Goal: Task Accomplishment & Management: Manage account settings

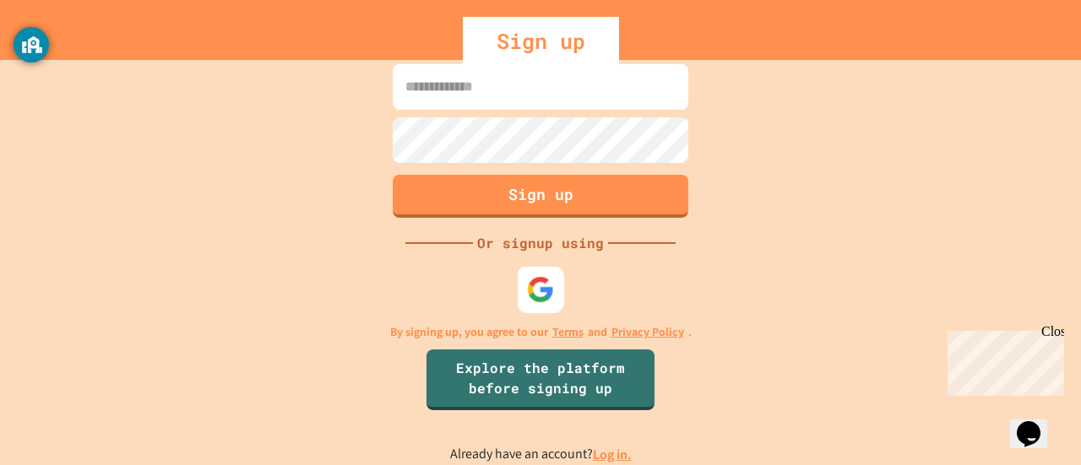
click at [549, 303] on div at bounding box center [541, 290] width 46 height 46
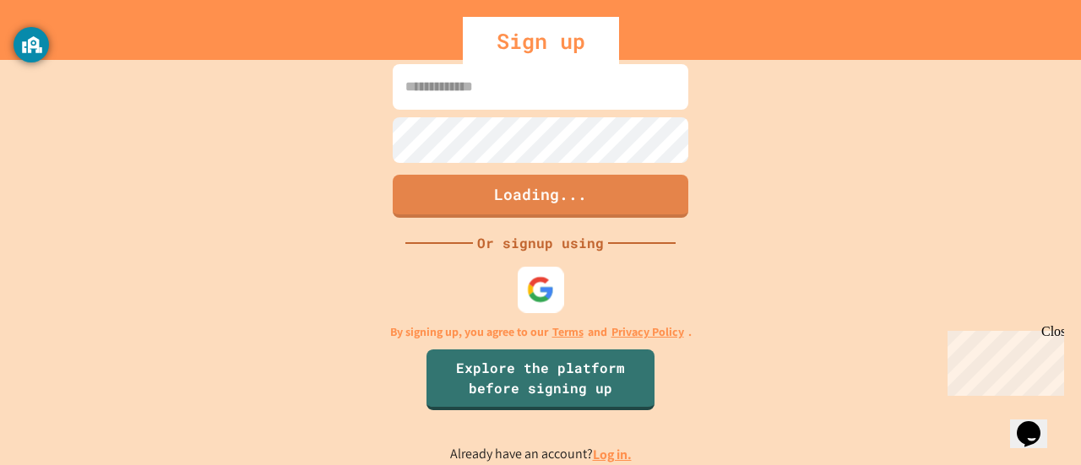
click at [542, 291] on img at bounding box center [541, 290] width 28 height 28
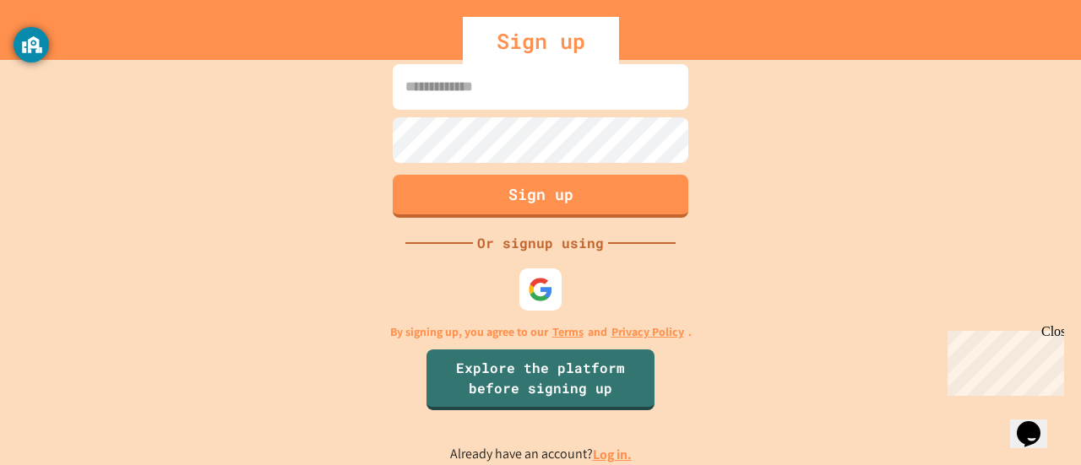
click at [490, 91] on input at bounding box center [541, 87] width 296 height 46
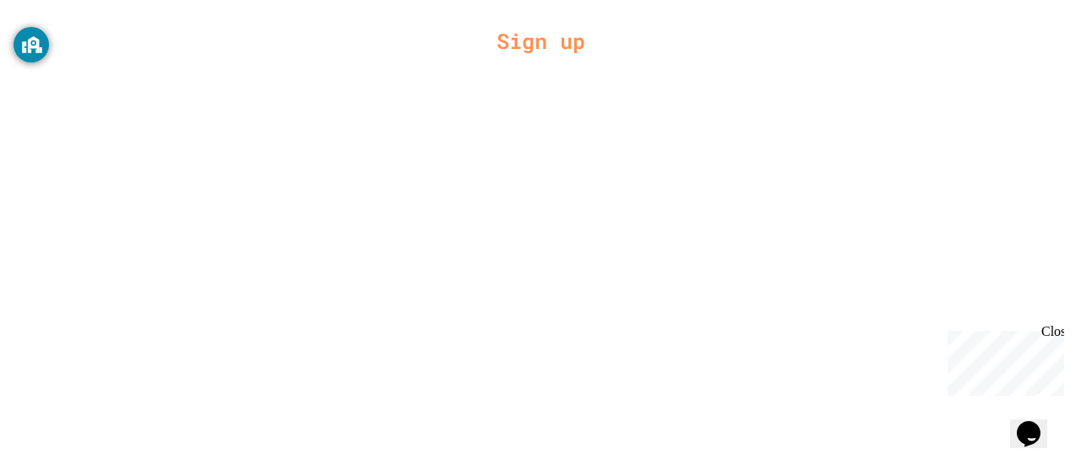
type input "**********"
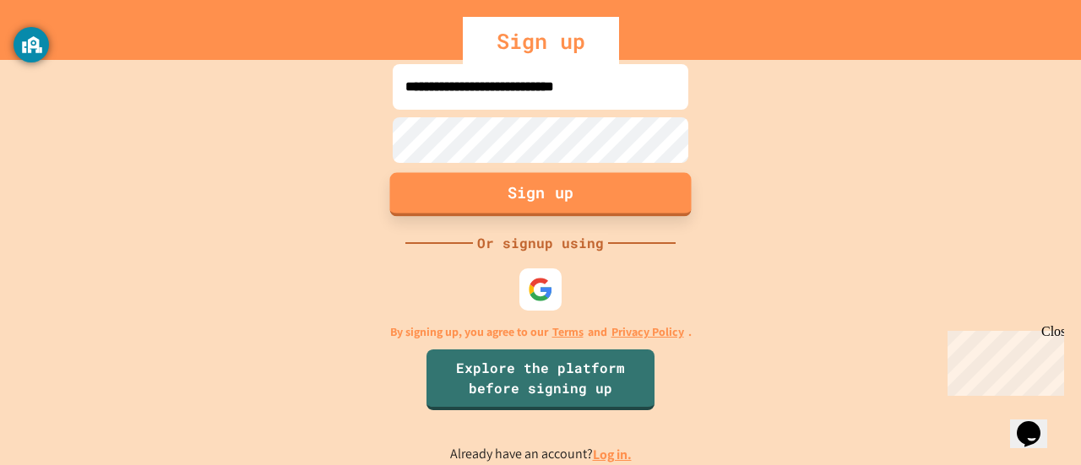
click at [518, 208] on button "Sign up" at bounding box center [540, 194] width 301 height 44
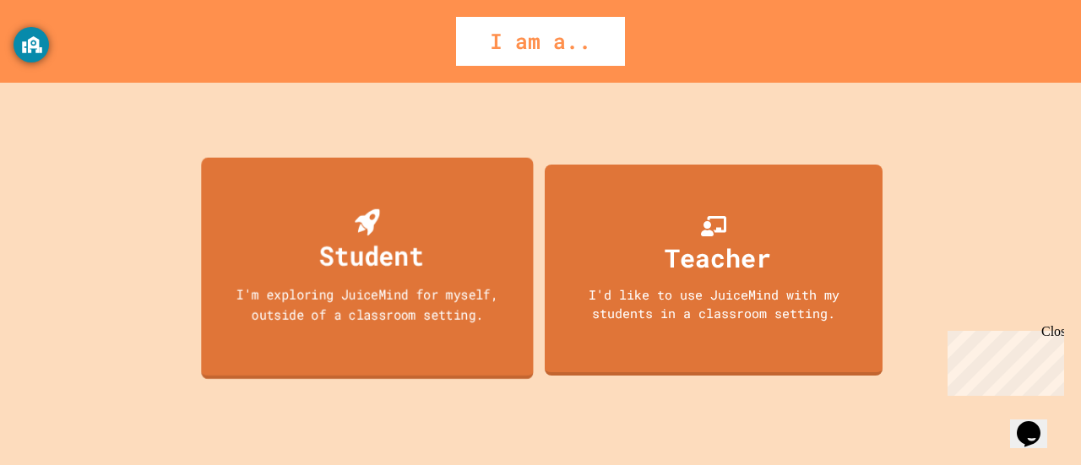
click at [323, 205] on div "Student I'm exploring JuiceMind for myself, outside of a classroom setting." at bounding box center [367, 268] width 332 height 222
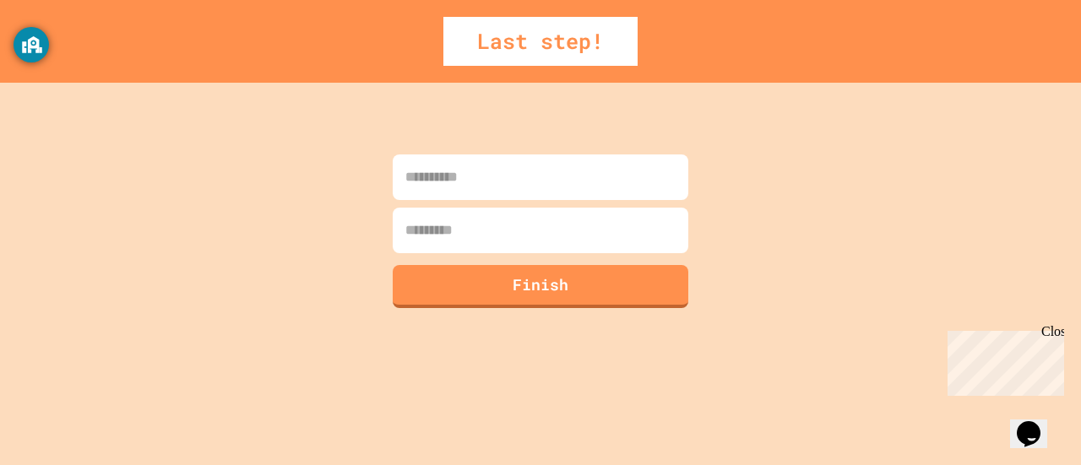
click at [456, 176] on input at bounding box center [541, 178] width 296 height 46
type input "*******"
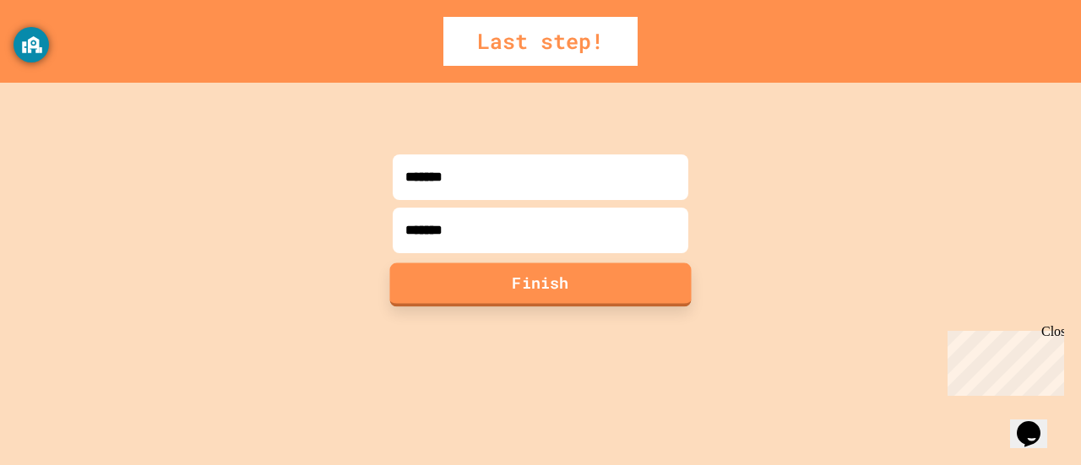
type input "*******"
click at [595, 304] on button "Finish" at bounding box center [540, 285] width 301 height 44
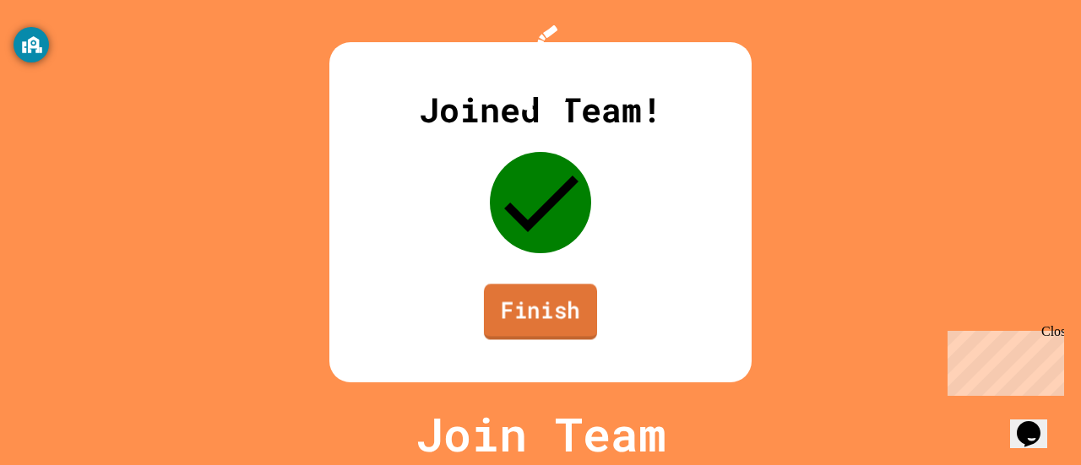
click at [554, 324] on link "Finish" at bounding box center [540, 312] width 113 height 56
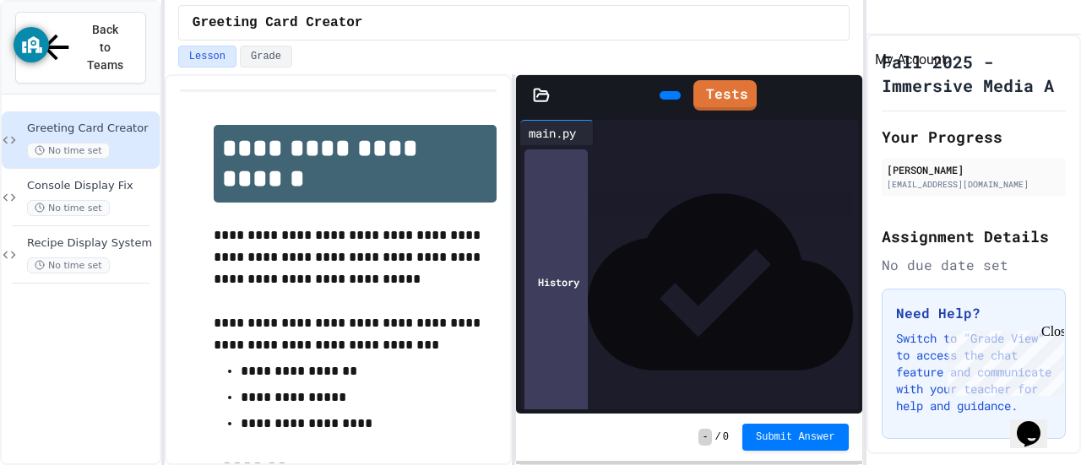
click at [880, 18] on icon "My Account" at bounding box center [880, 18] width 0 height 0
click at [692, 464] on div at bounding box center [540, 465] width 1081 height 0
click at [1047, 322] on div "Fall 2025 - Immersive Media A Your Progress Tristan Barnett 1tdbarnett@seattles…" at bounding box center [973, 245] width 214 height 420
click at [1057, 332] on div "Close" at bounding box center [1051, 334] width 21 height 21
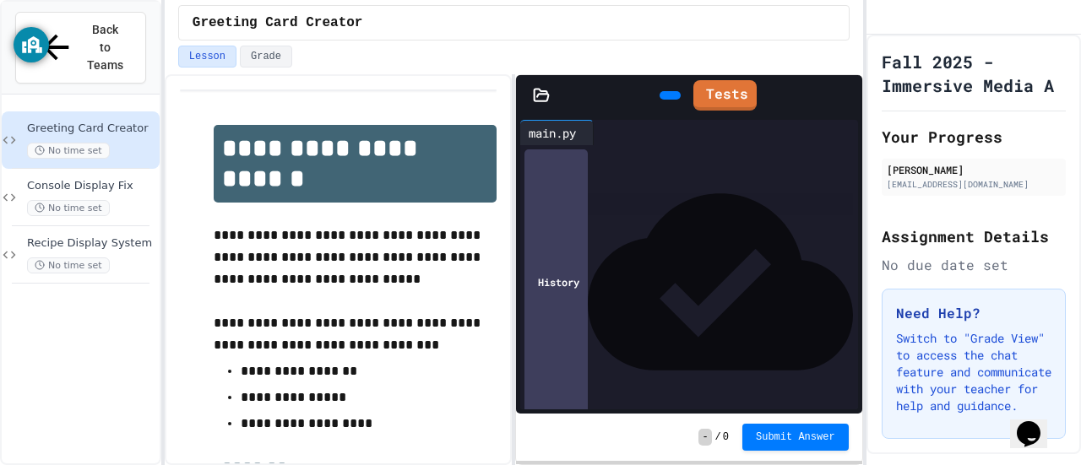
drag, startPoint x: 18, startPoint y: 24, endPoint x: 722, endPoint y: 160, distance: 717.2
click at [664, 21] on div "Greeting Card Creator" at bounding box center [514, 23] width 643 height 20
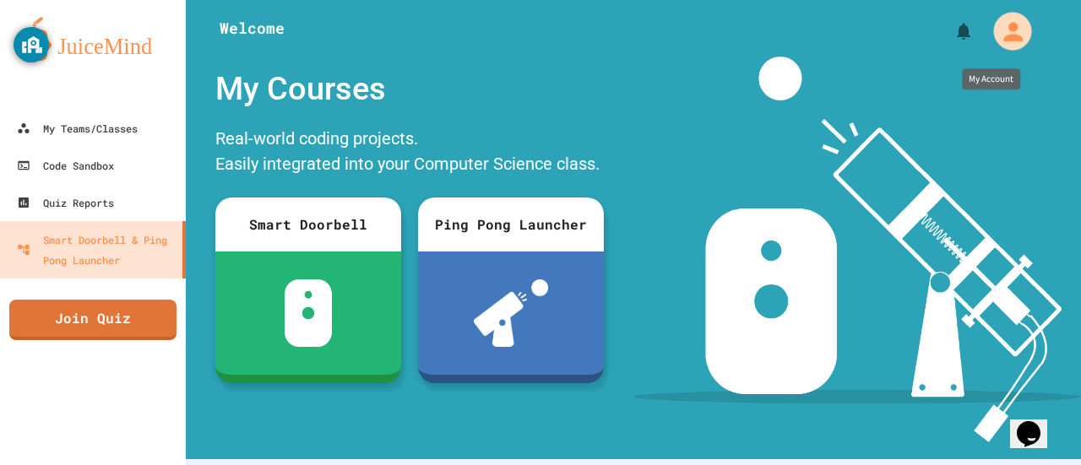
click at [1008, 37] on icon "My Account" at bounding box center [1012, 31] width 29 height 29
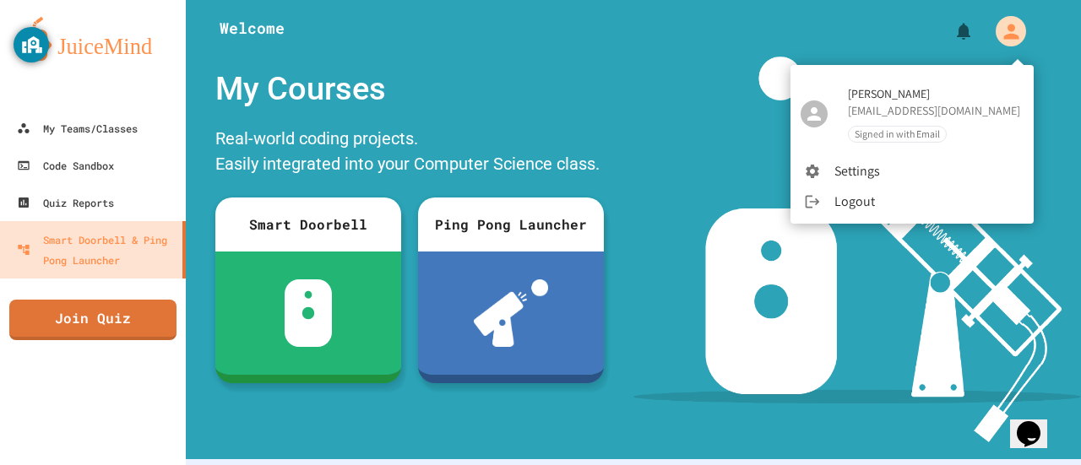
click at [646, 52] on div at bounding box center [540, 232] width 1081 height 465
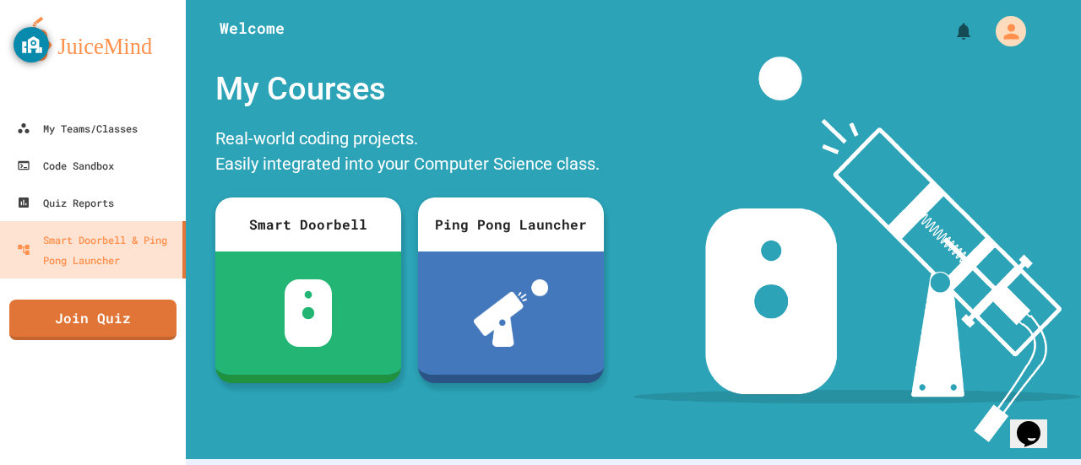
drag, startPoint x: 311, startPoint y: 3, endPoint x: 324, endPoint y: 1, distance: 13.6
click at [324, 1] on div at bounding box center [633, 25] width 895 height 51
click at [95, 48] on img at bounding box center [93, 39] width 152 height 44
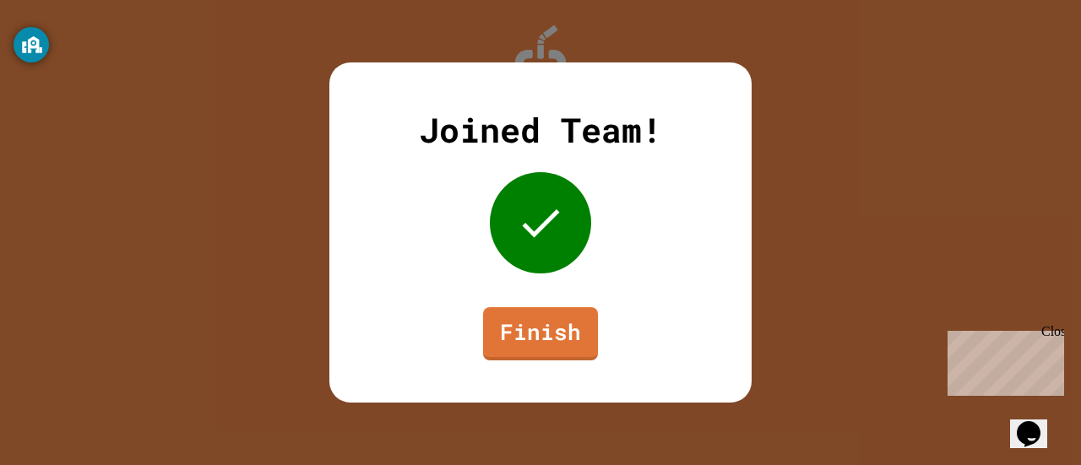
click at [1061, 338] on div "Close" at bounding box center [1051, 334] width 21 height 21
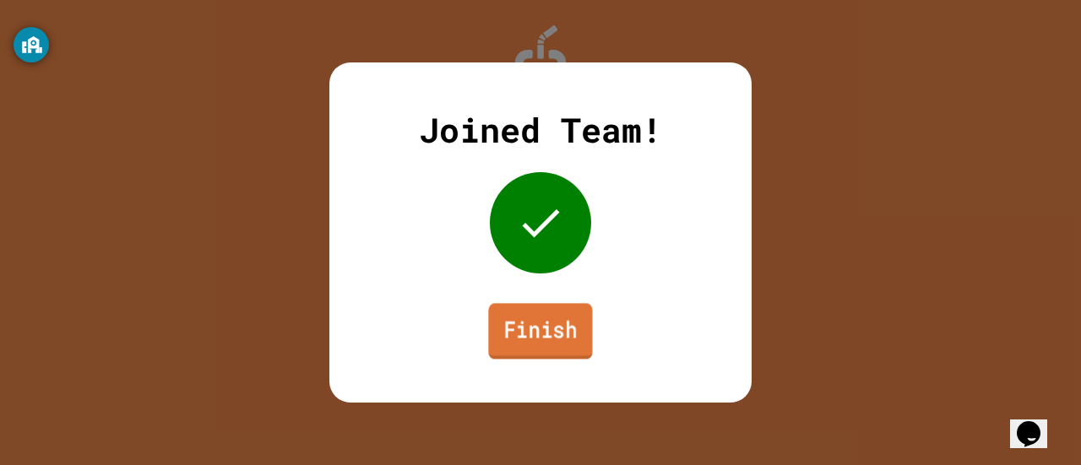
click at [524, 340] on link "Finish" at bounding box center [540, 331] width 104 height 56
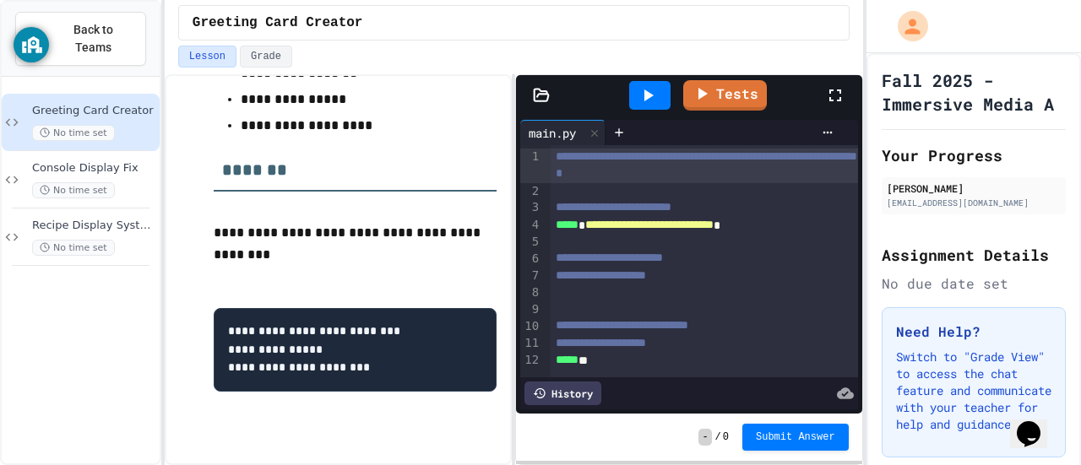
scroll to position [19, 0]
click at [675, 285] on div at bounding box center [704, 293] width 307 height 17
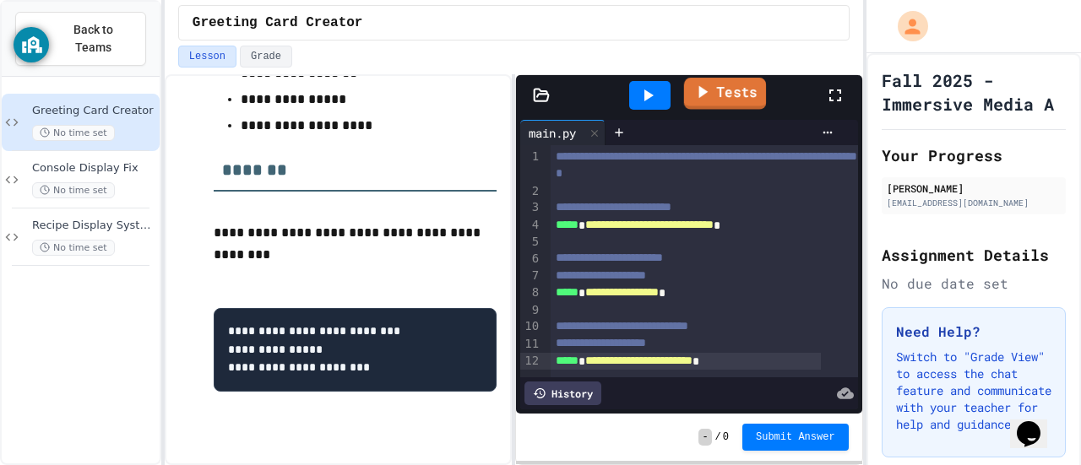
click at [731, 96] on link "Tests" at bounding box center [725, 94] width 82 height 32
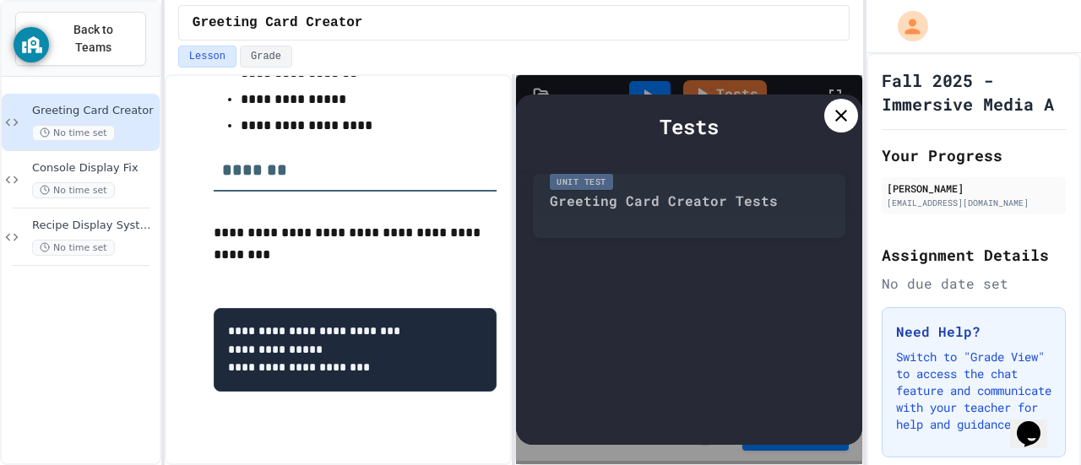
click at [848, 117] on icon at bounding box center [841, 116] width 20 height 20
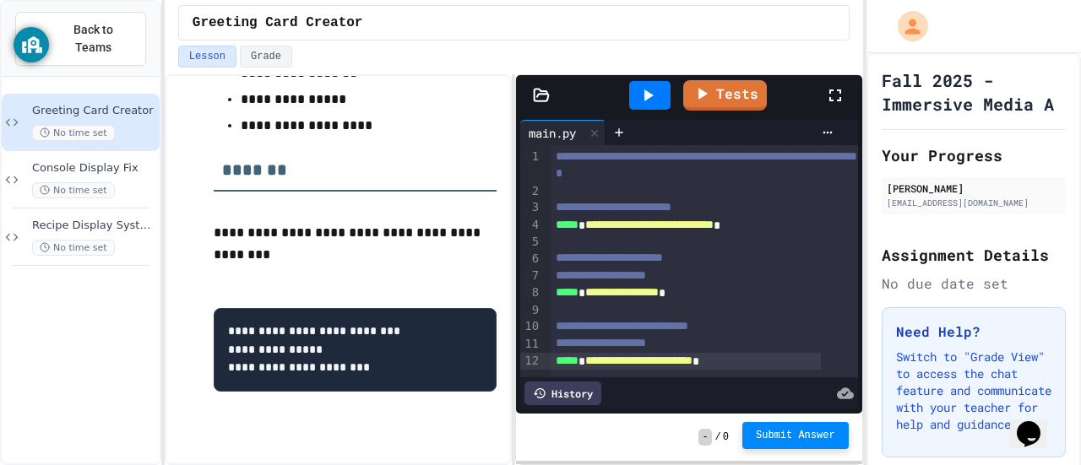
click at [783, 433] on span "Submit Answer" at bounding box center [795, 436] width 79 height 14
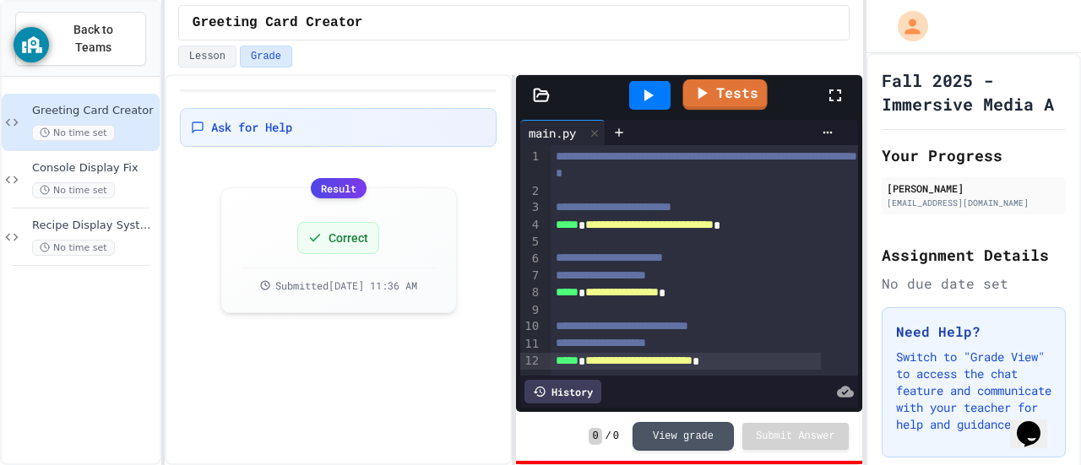
click at [674, 97] on div at bounding box center [650, 96] width 58 height 46
click at [657, 90] on icon at bounding box center [647, 95] width 20 height 20
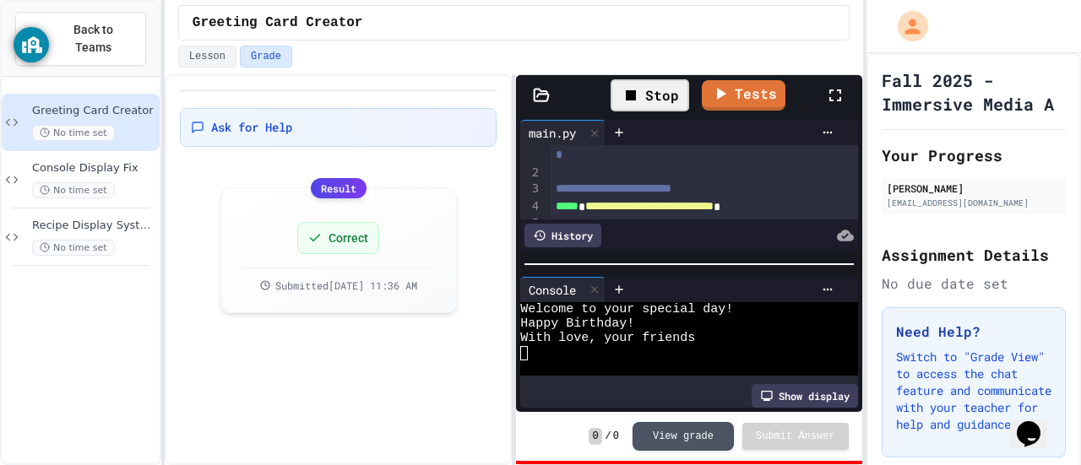
click at [564, 347] on div at bounding box center [672, 353] width 304 height 14
click at [524, 348] on textarea "Terminal input" at bounding box center [524, 353] width 8 height 14
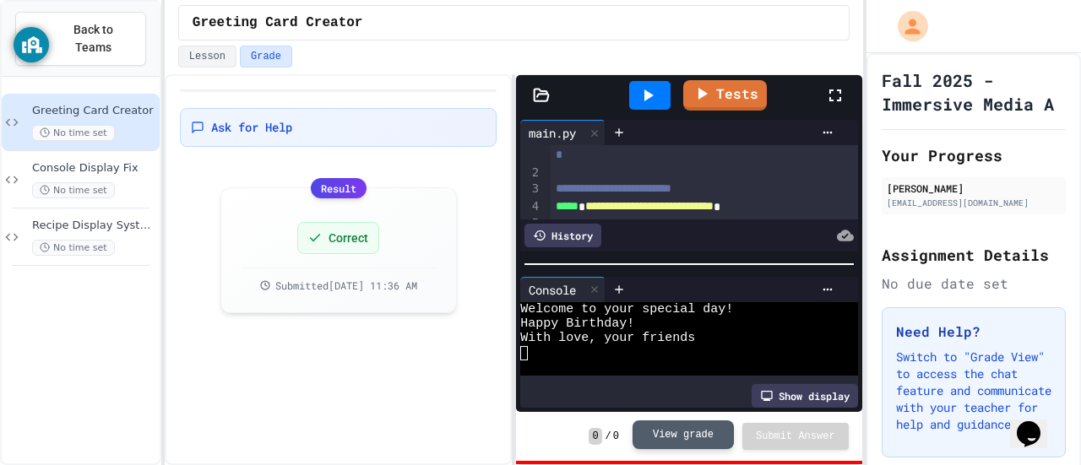
click at [677, 437] on button "View grade" at bounding box center [682, 434] width 101 height 29
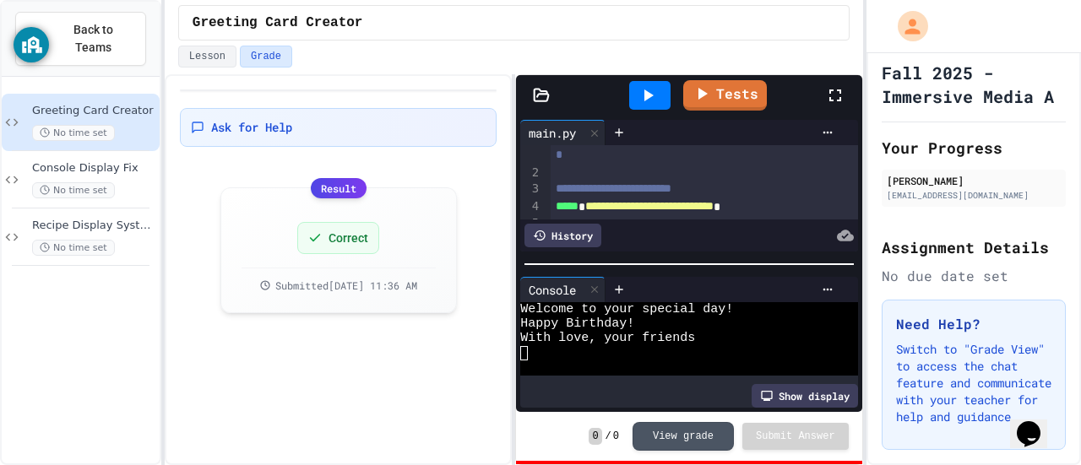
scroll to position [14, 0]
click at [83, 161] on span "Console Display Fix" at bounding box center [94, 168] width 124 height 14
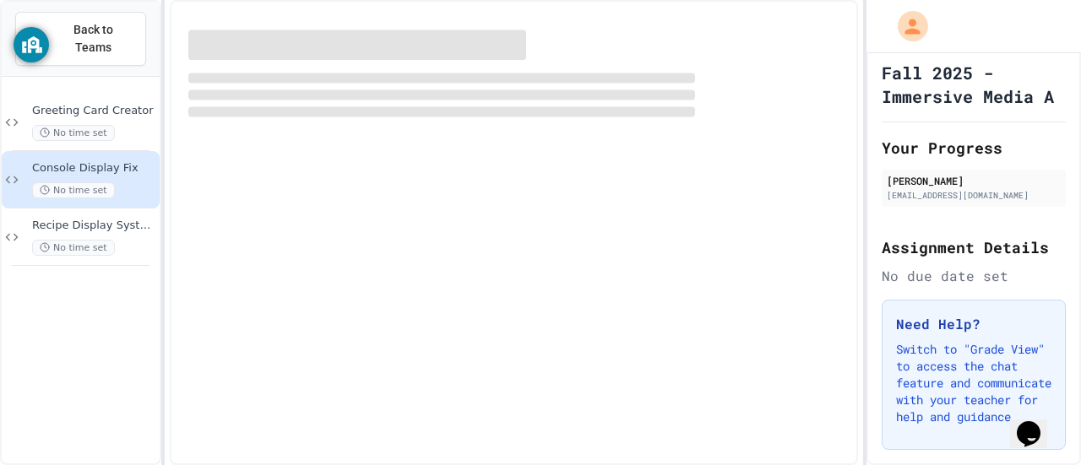
click at [83, 94] on div "Greeting Card Creator No time set" at bounding box center [81, 122] width 158 height 57
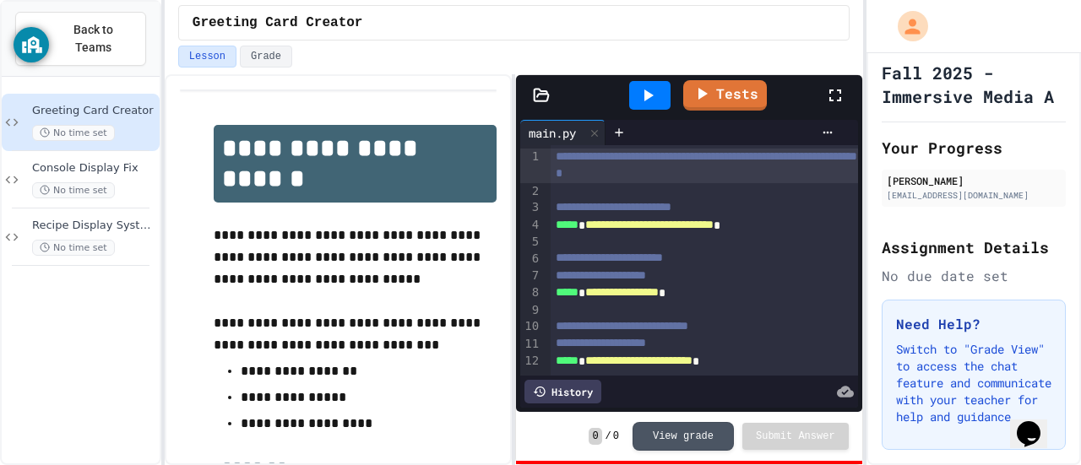
scroll to position [298, 0]
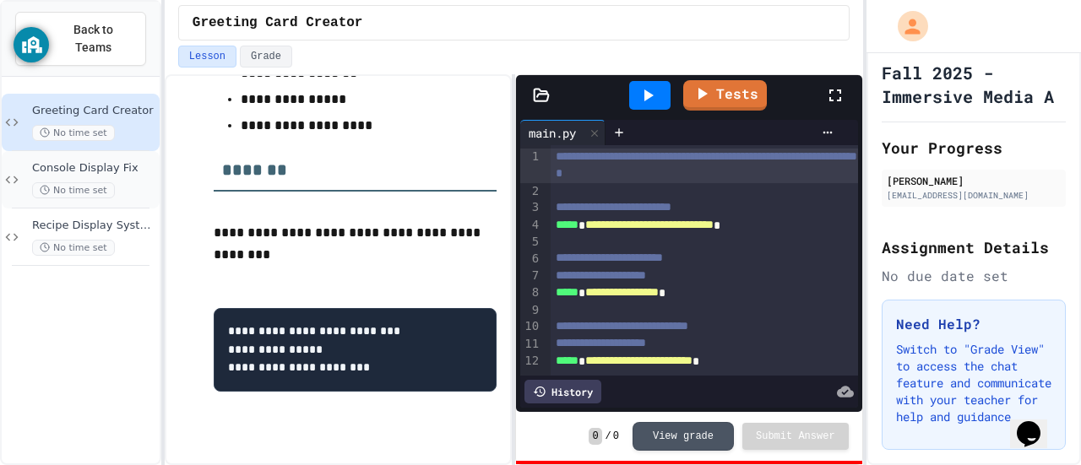
click at [98, 161] on div "Console Display Fix No time set" at bounding box center [94, 179] width 124 height 37
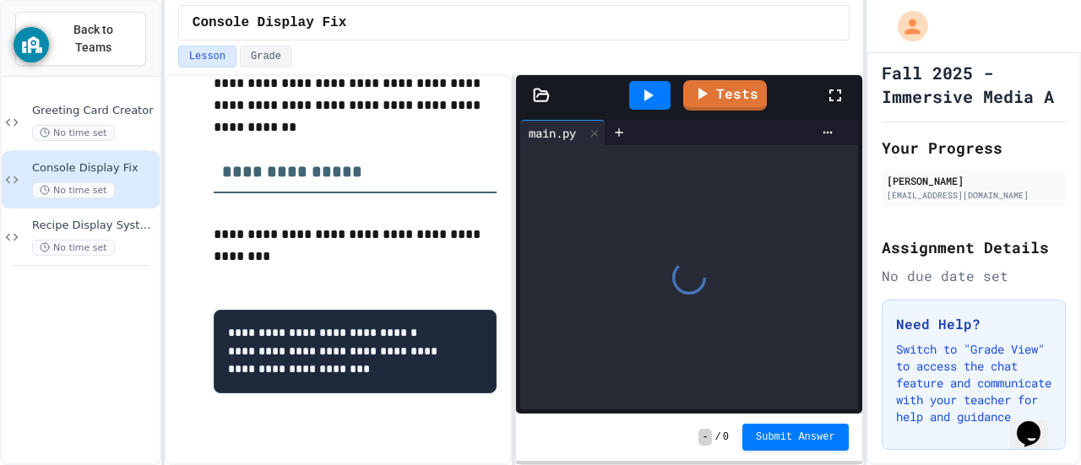
scroll to position [232, 0]
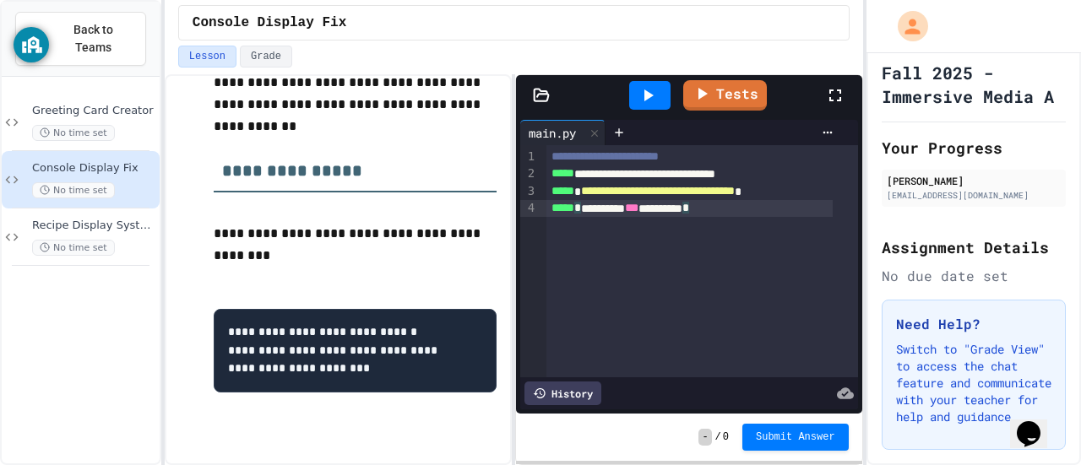
click at [760, 212] on div "***** * ********* *** ********* *" at bounding box center [689, 208] width 287 height 17
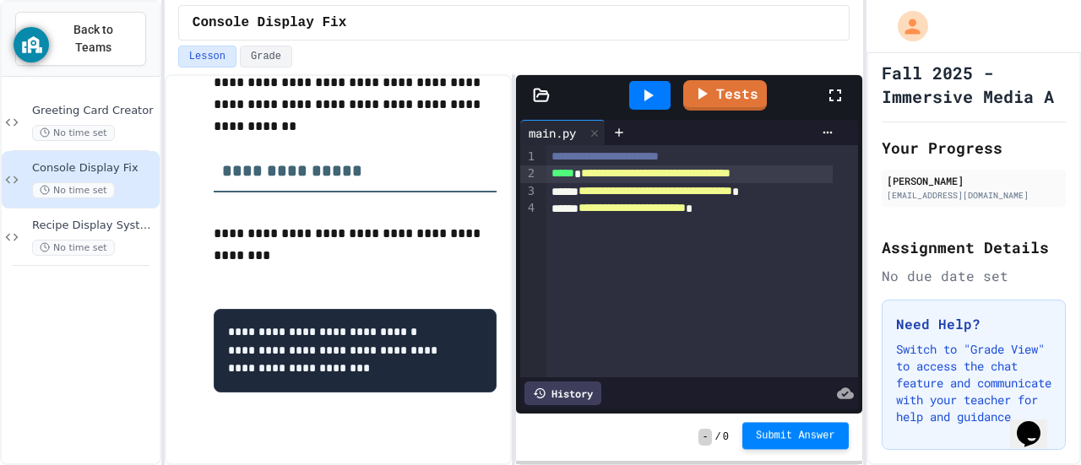
click at [784, 435] on span "Submit Answer" at bounding box center [795, 436] width 79 height 14
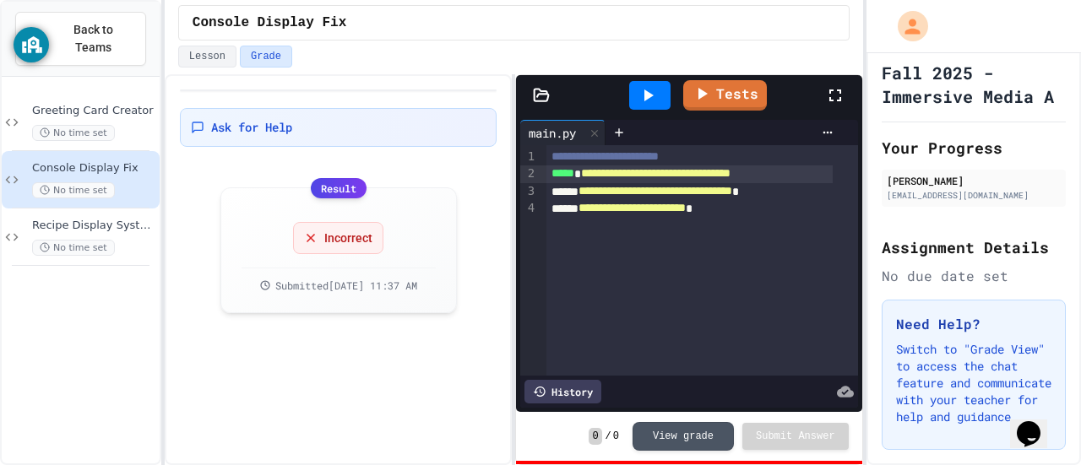
click at [730, 167] on span "**********" at bounding box center [655, 173] width 149 height 12
click at [653, 96] on icon at bounding box center [647, 95] width 20 height 20
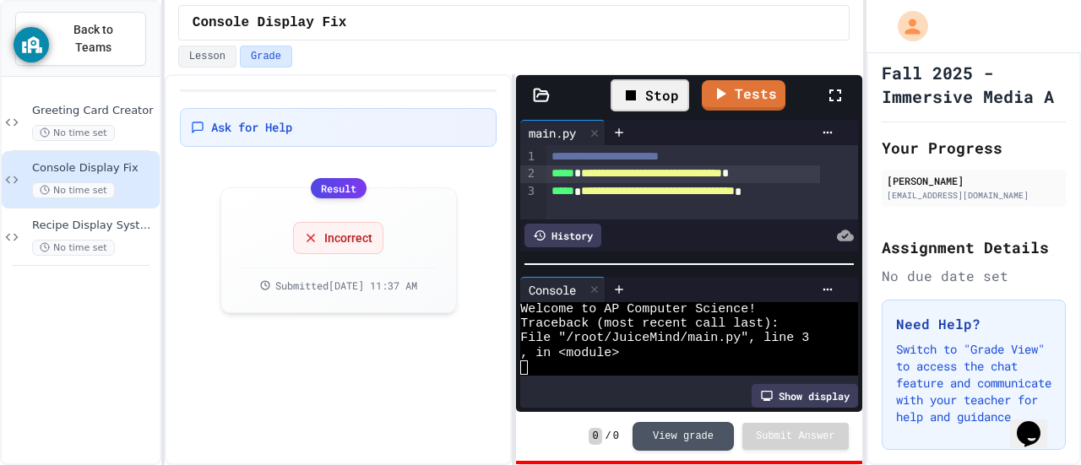
scroll to position [57, 0]
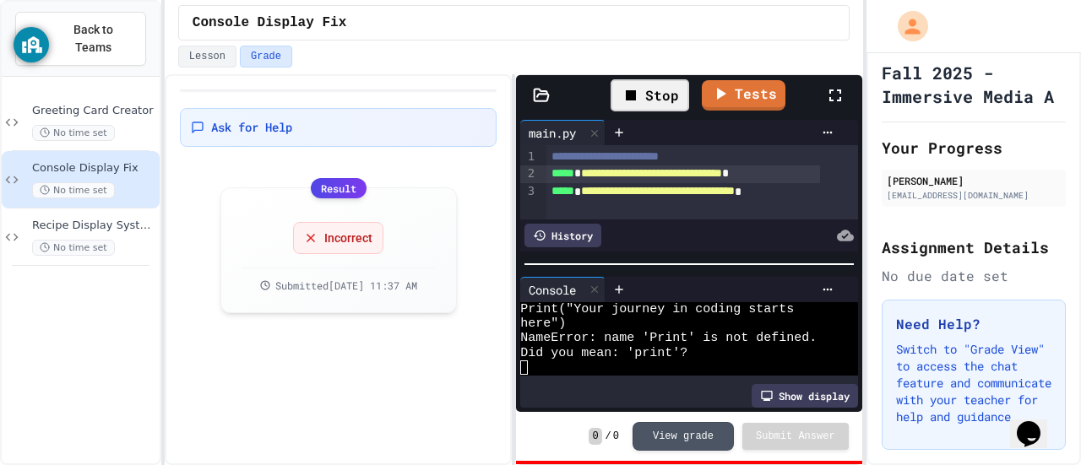
click at [555, 190] on span "*****" at bounding box center [562, 191] width 23 height 12
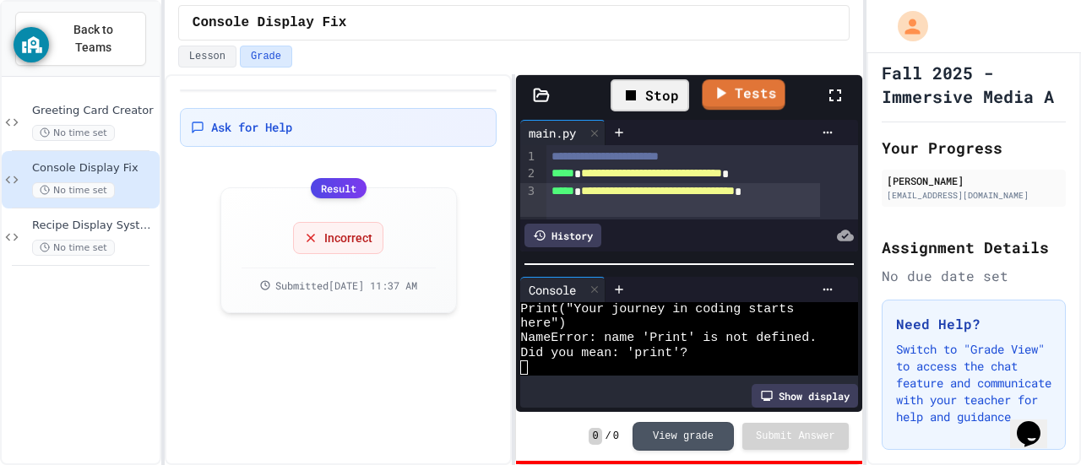
click at [654, 99] on div "Stop" at bounding box center [649, 95] width 79 height 32
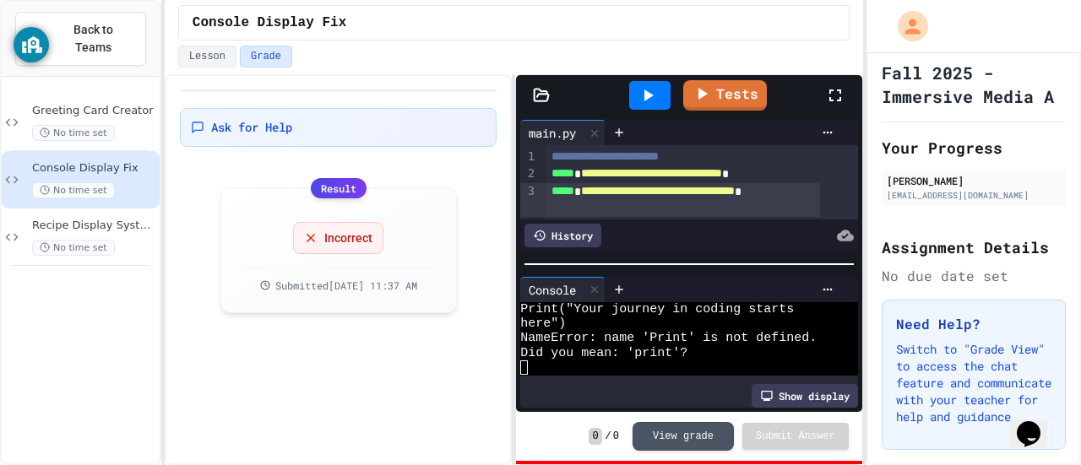
click at [654, 99] on icon at bounding box center [647, 95] width 20 height 20
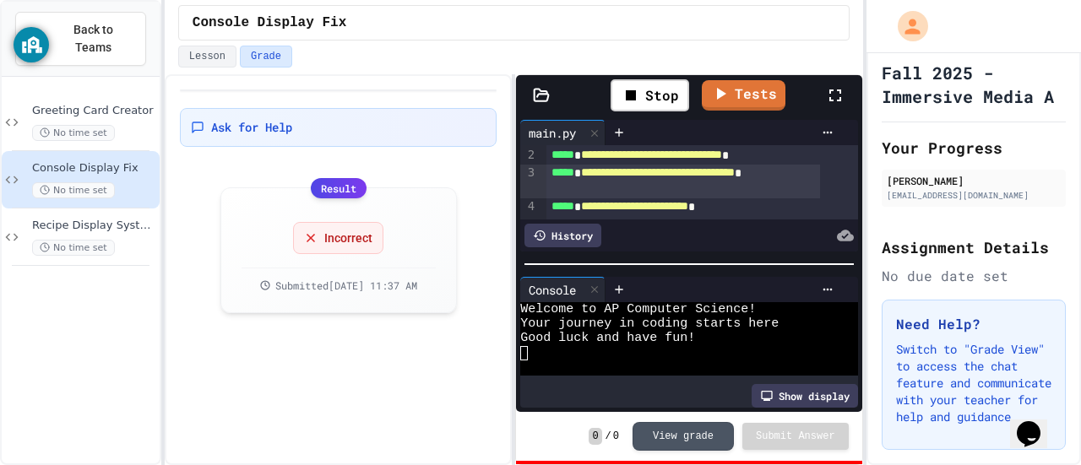
scroll to position [36, 0]
click at [679, 435] on button "View grade" at bounding box center [682, 434] width 101 height 29
click at [350, 237] on span "Incorrect" at bounding box center [348, 236] width 48 height 17
click at [253, 52] on button "Grade" at bounding box center [266, 57] width 52 height 22
click at [120, 219] on div "Recipe Display System No time set" at bounding box center [94, 237] width 124 height 37
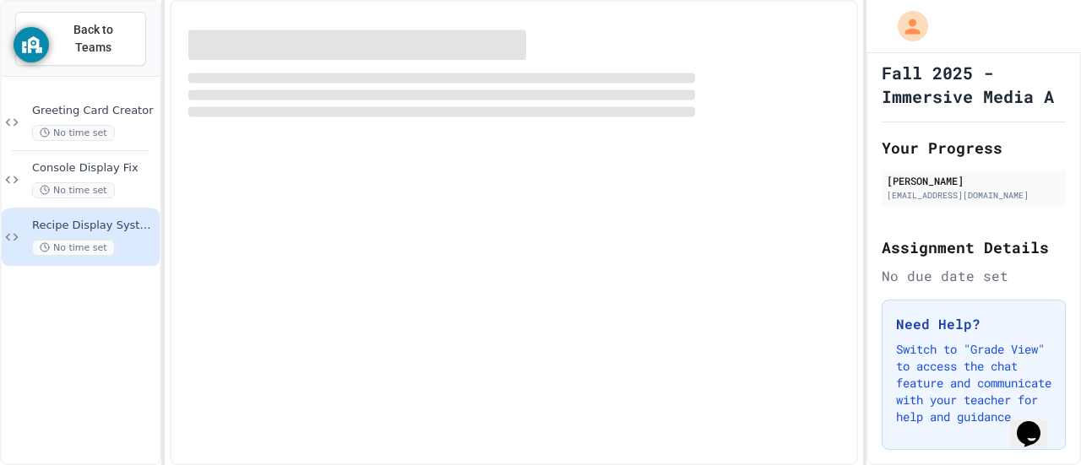
click at [127, 161] on div "Console Display Fix No time set" at bounding box center [94, 179] width 124 height 37
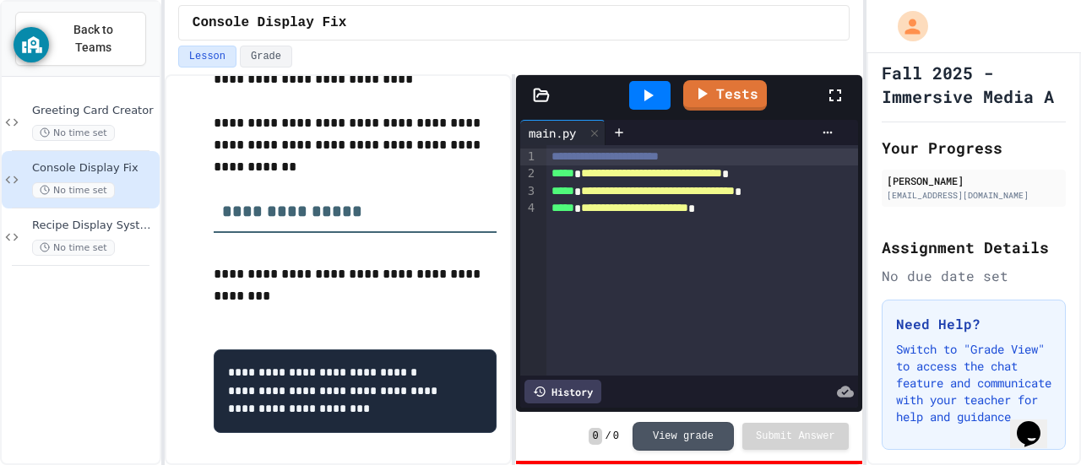
scroll to position [232, 0]
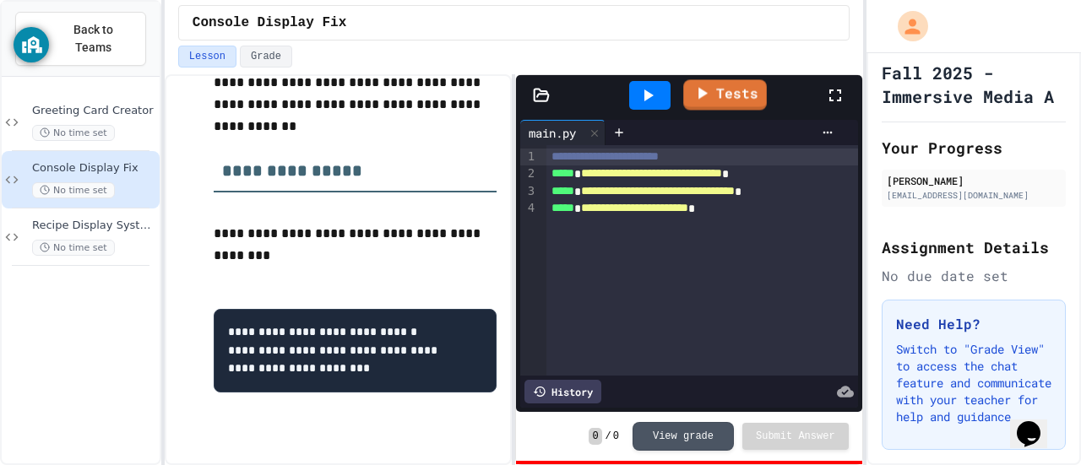
click at [636, 97] on div at bounding box center [649, 95] width 41 height 29
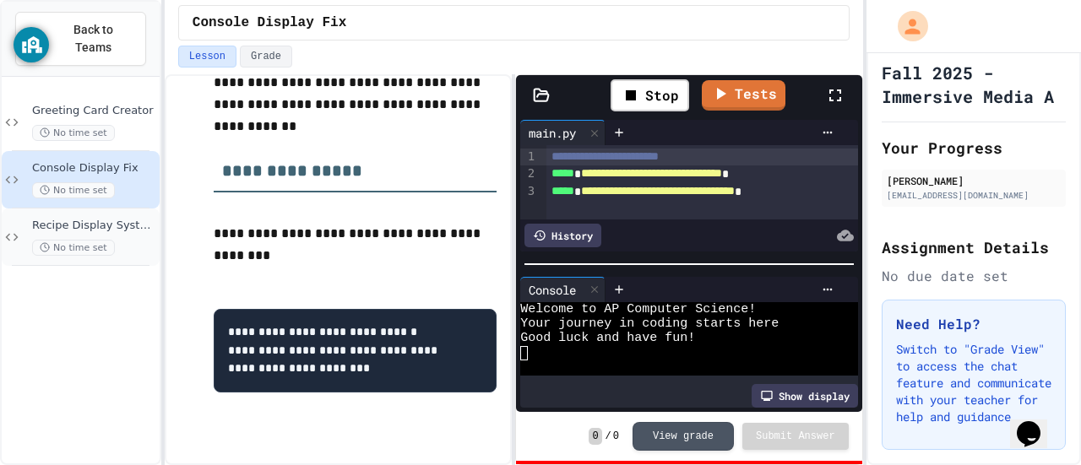
click at [106, 219] on div "Recipe Display System No time set" at bounding box center [94, 237] width 124 height 37
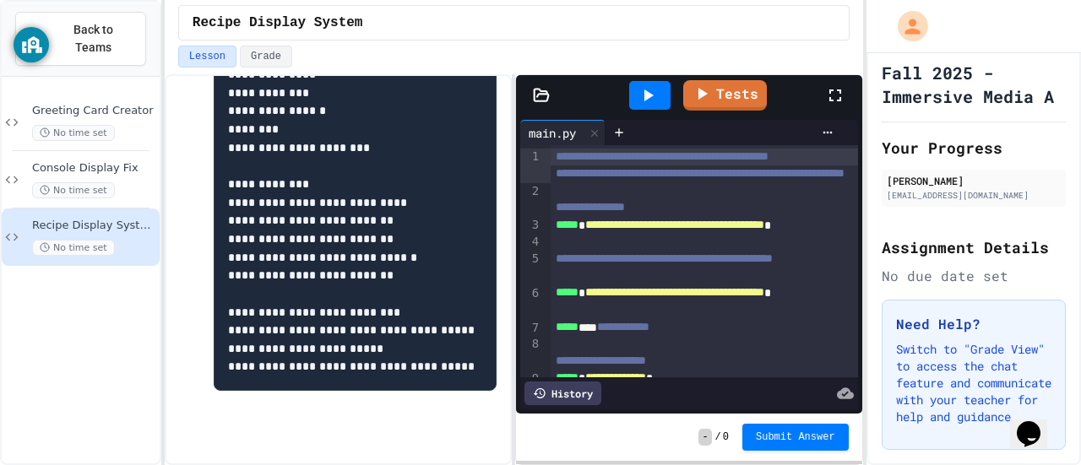
scroll to position [605, 0]
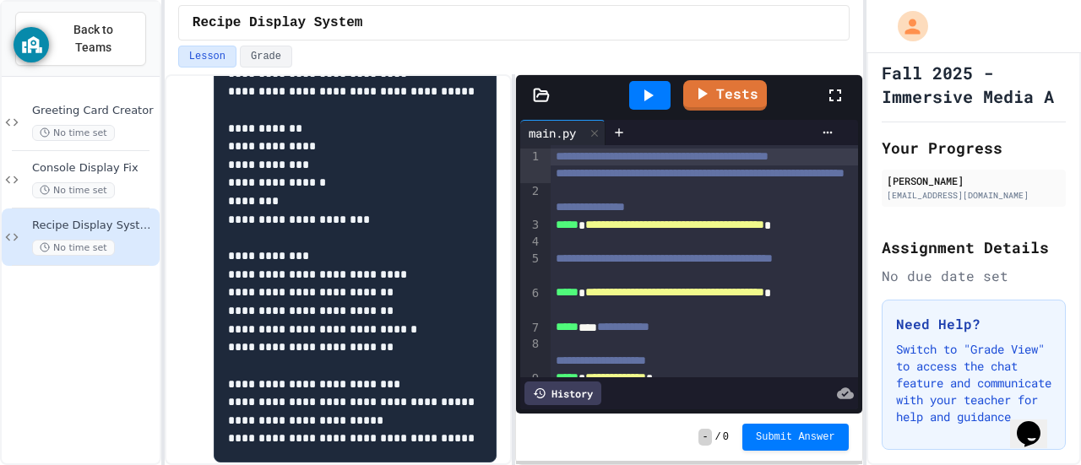
click at [650, 268] on div "**********" at bounding box center [704, 259] width 307 height 17
click at [641, 285] on div at bounding box center [704, 277] width 307 height 17
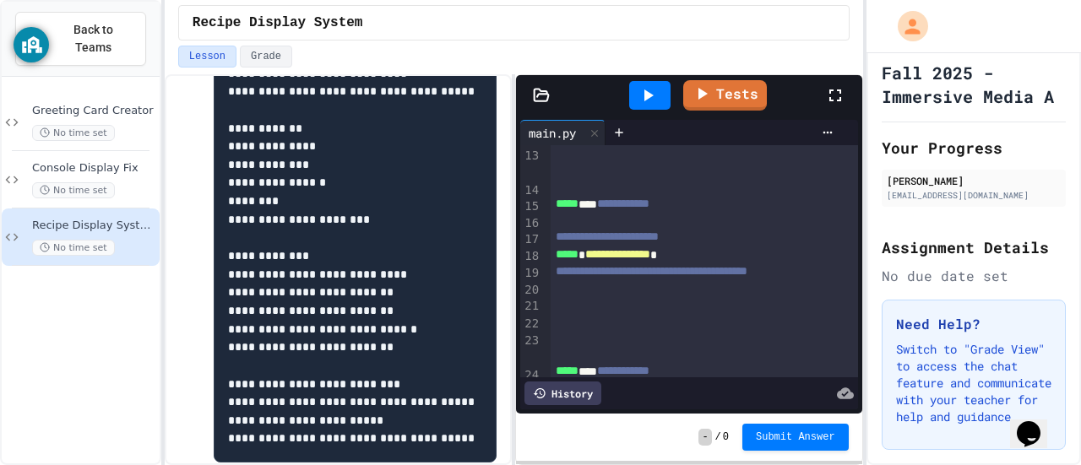
scroll to position [253, 0]
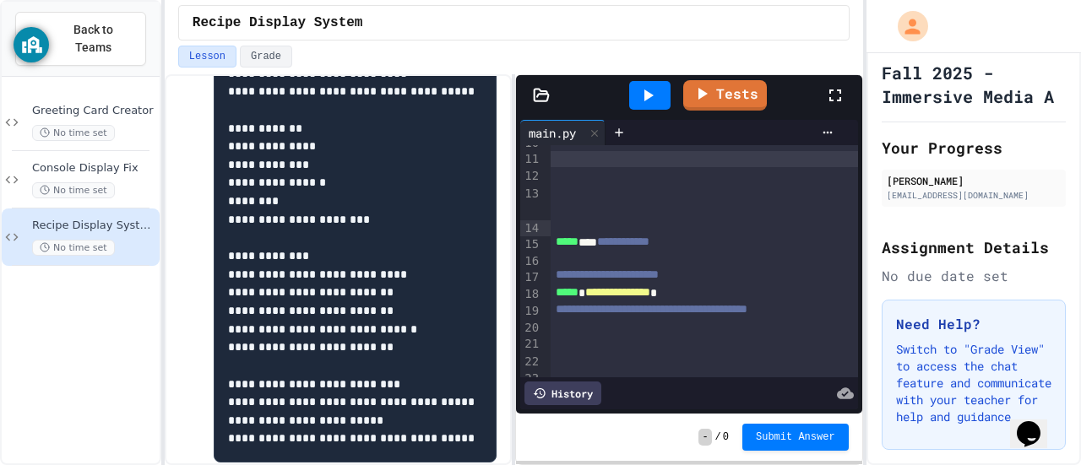
click at [633, 168] on div at bounding box center [704, 159] width 307 height 17
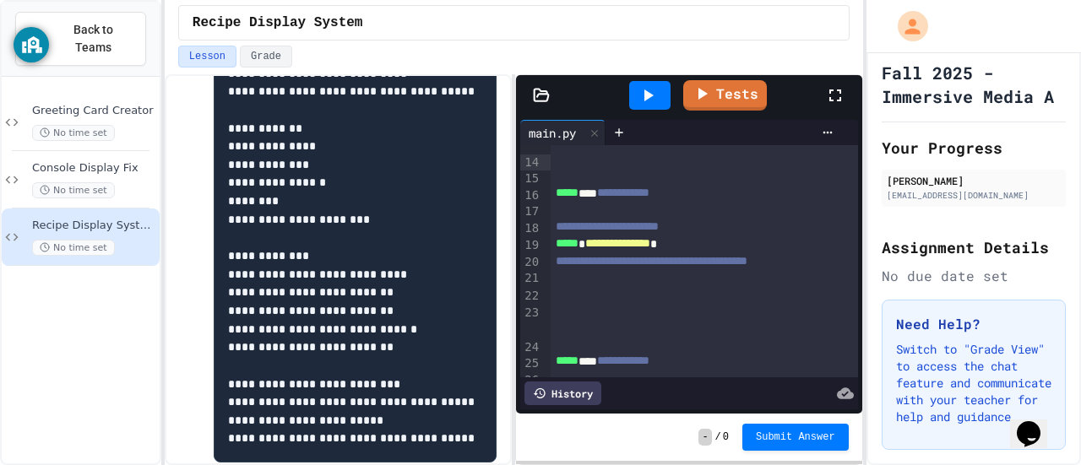
scroll to position [0, 0]
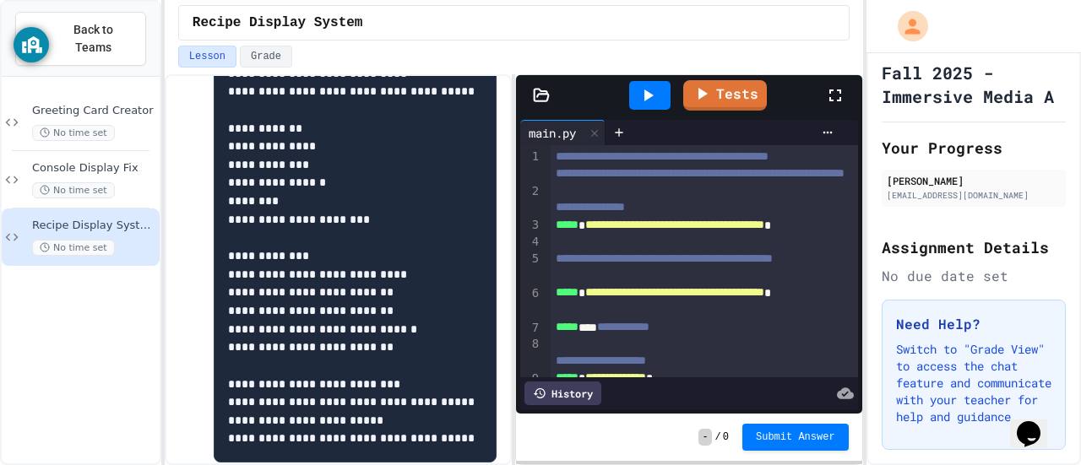
click at [657, 94] on icon at bounding box center [647, 95] width 20 height 20
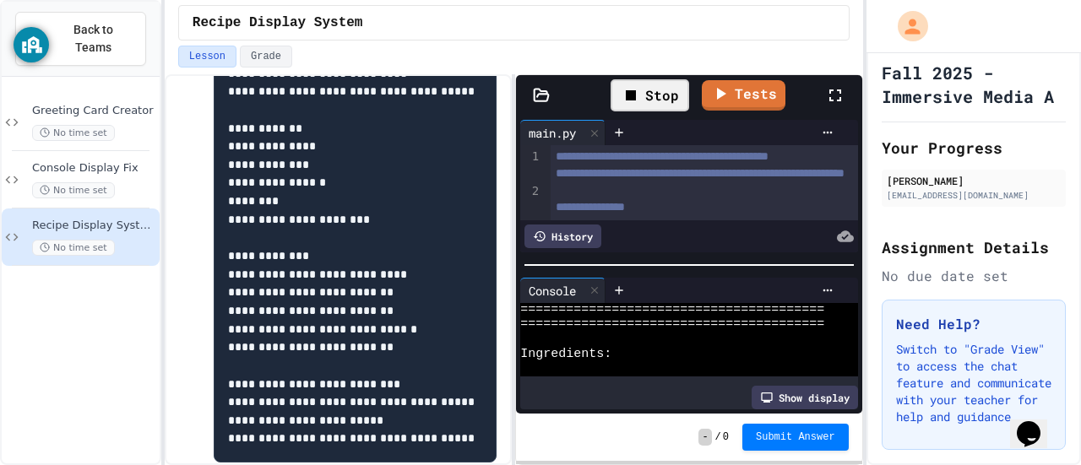
click at [671, 106] on div "Stop" at bounding box center [649, 95] width 79 height 32
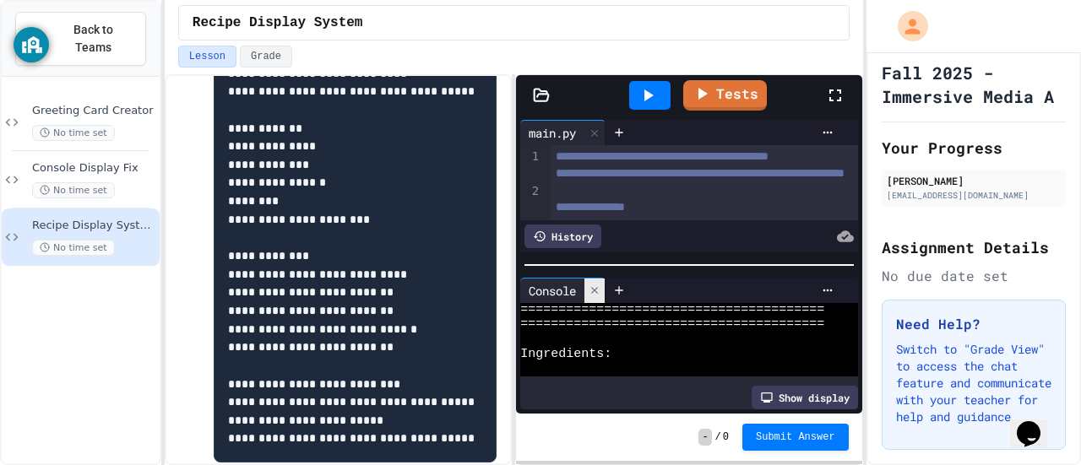
click at [591, 286] on icon at bounding box center [595, 291] width 12 height 12
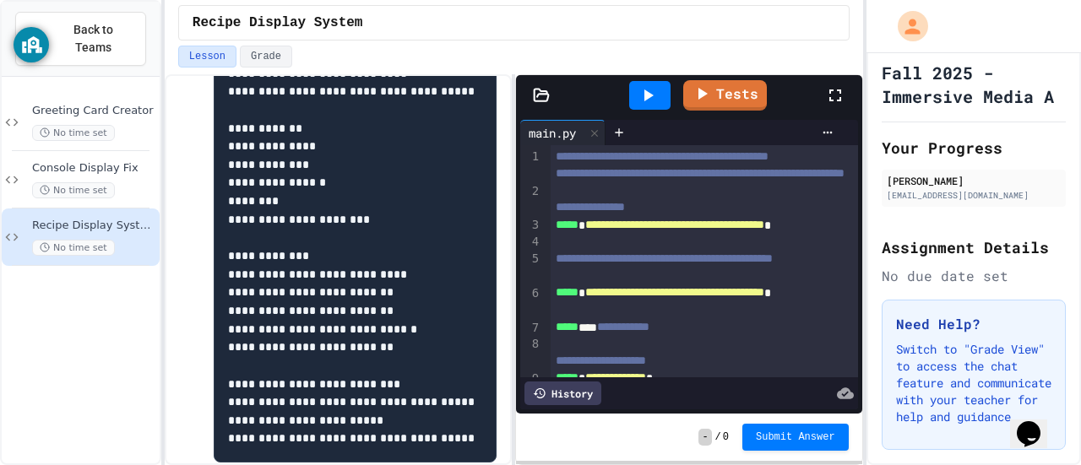
click at [605, 285] on div at bounding box center [704, 277] width 307 height 17
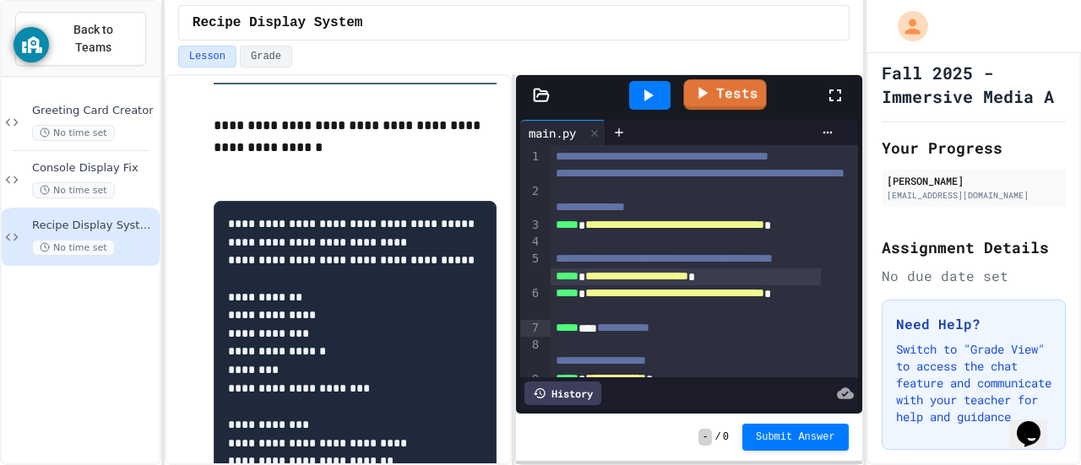
click at [659, 92] on div at bounding box center [649, 95] width 41 height 29
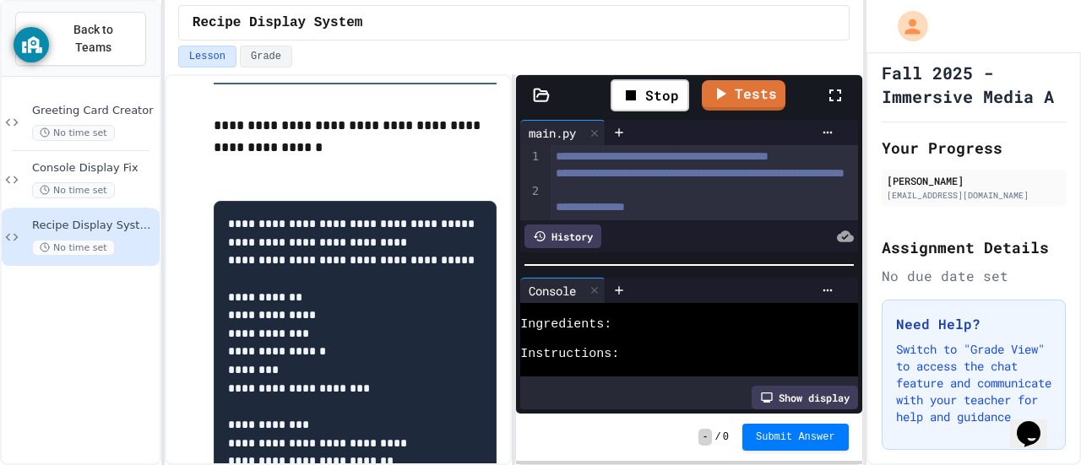
scroll to position [84, 0]
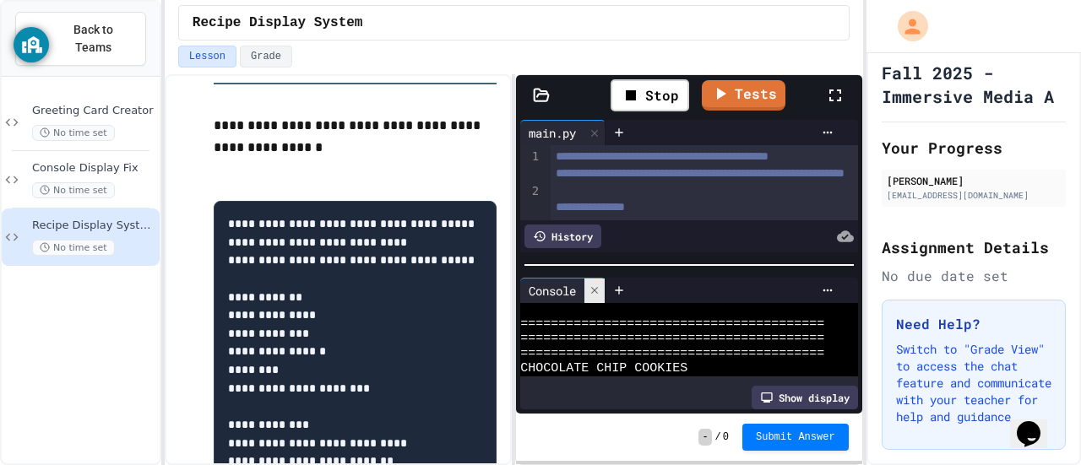
click at [603, 285] on div at bounding box center [594, 291] width 20 height 24
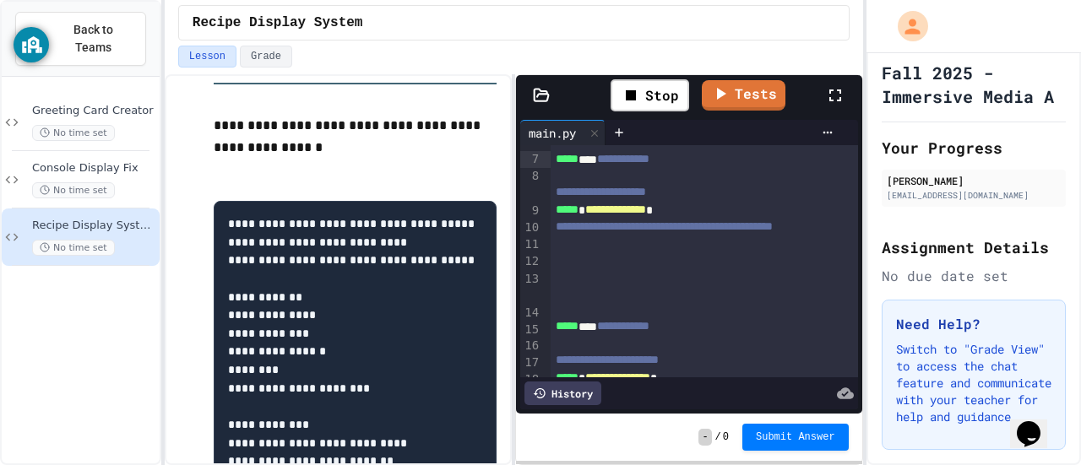
scroll to position [253, 0]
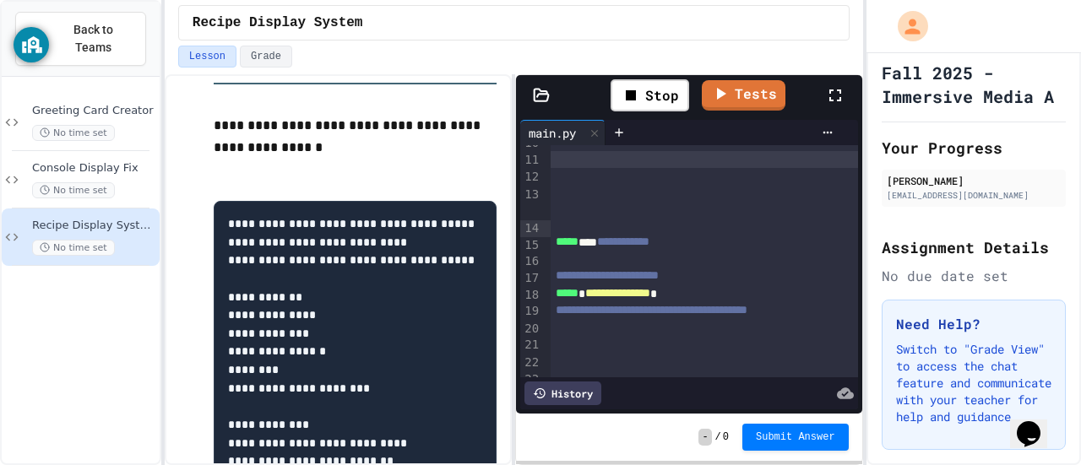
click at [598, 168] on div at bounding box center [704, 159] width 307 height 17
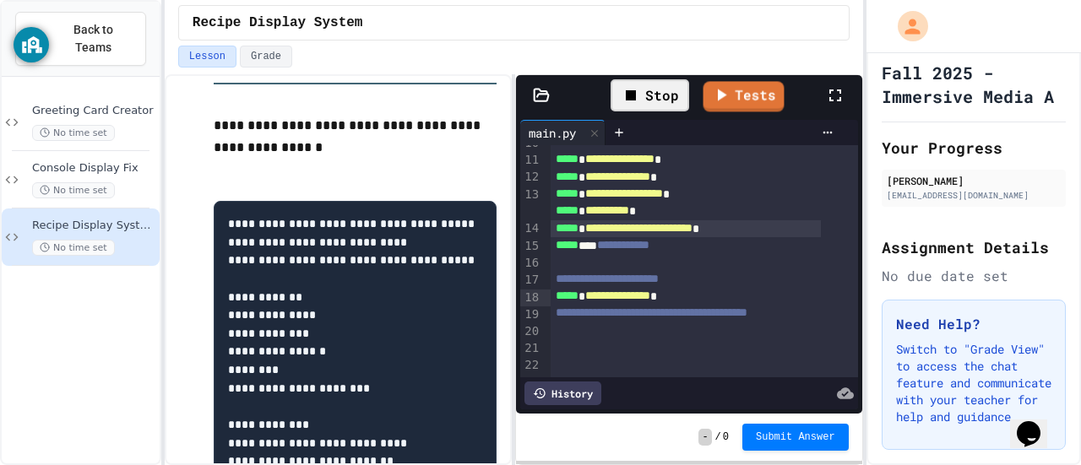
click at [679, 91] on div "Stop" at bounding box center [649, 95] width 79 height 32
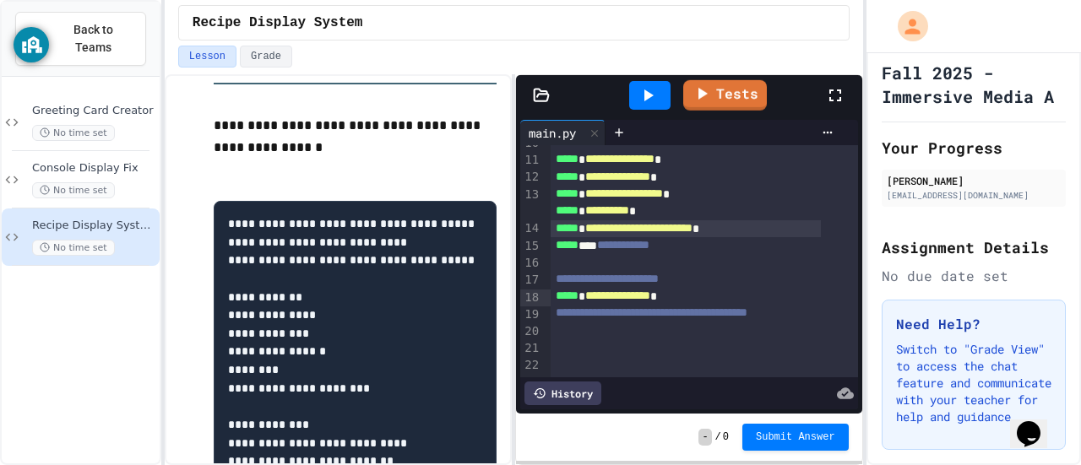
click at [679, 91] on div at bounding box center [650, 96] width 58 height 46
click at [667, 104] on div at bounding box center [649, 95] width 41 height 29
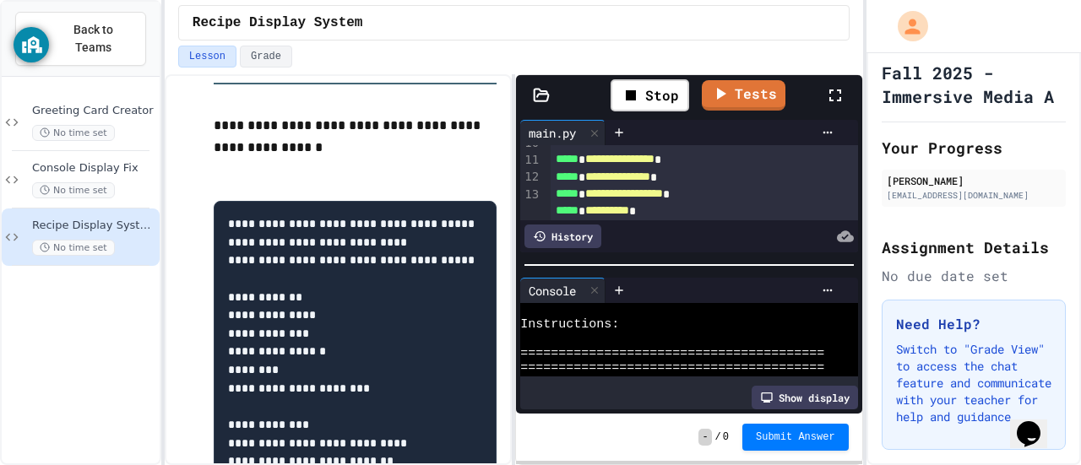
scroll to position [160, 0]
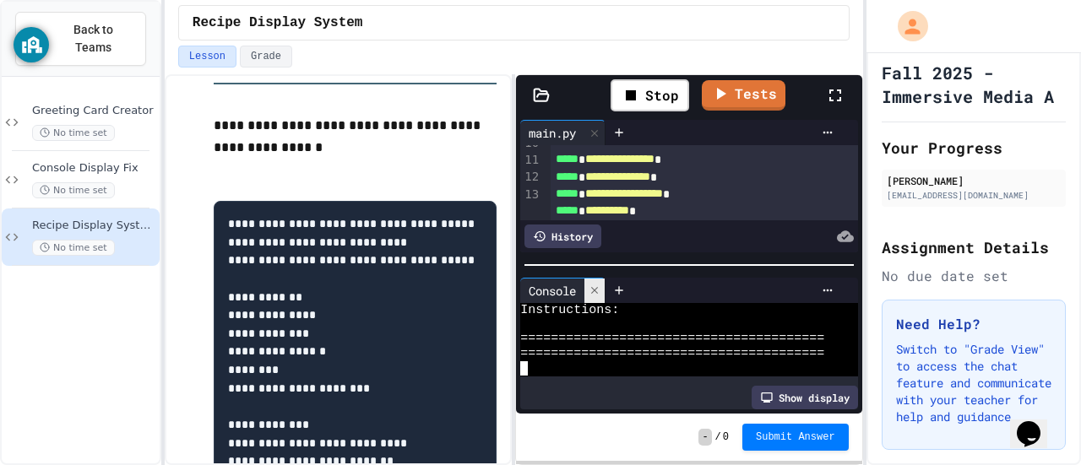
click at [600, 285] on icon at bounding box center [595, 291] width 12 height 12
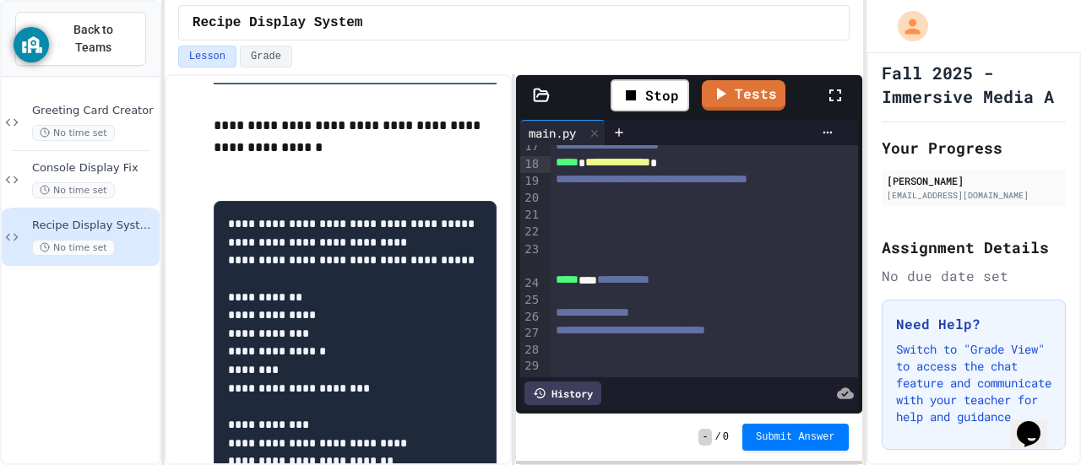
scroll to position [422, 0]
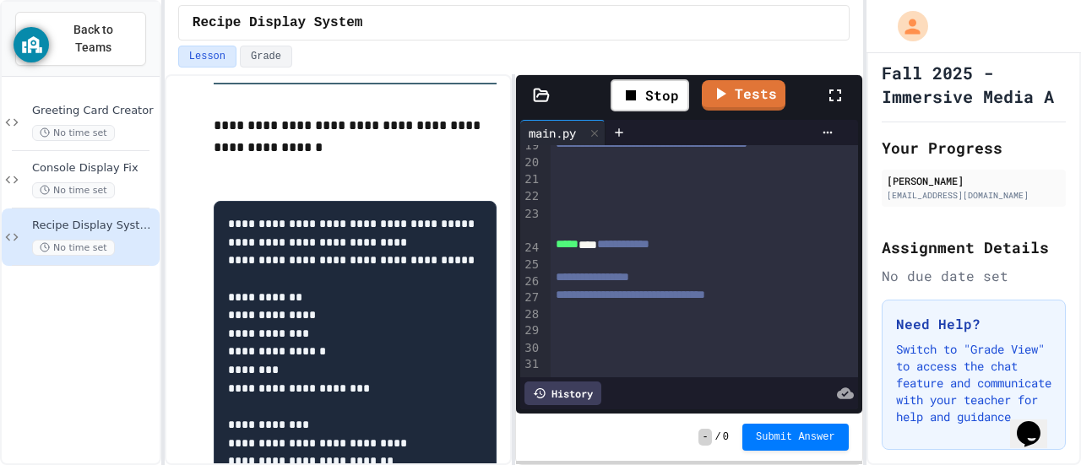
click at [618, 171] on div at bounding box center [704, 162] width 307 height 17
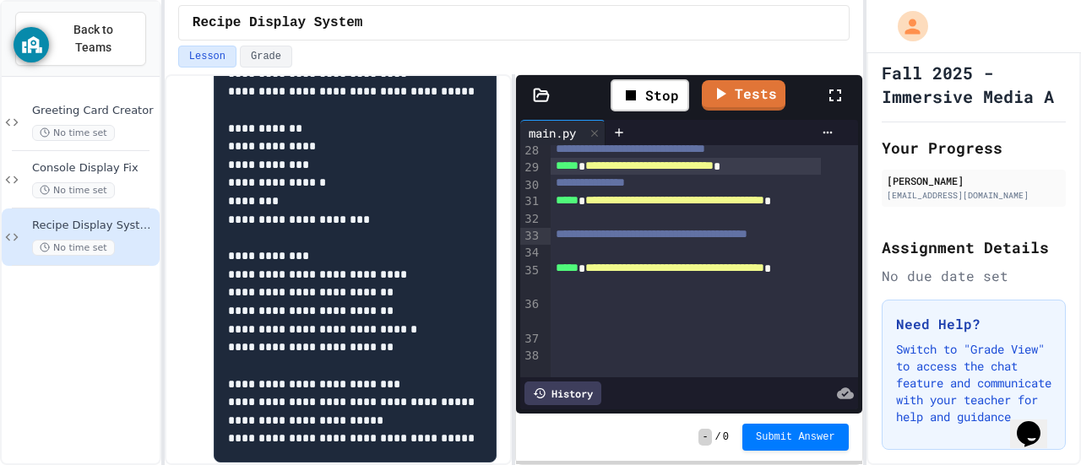
scroll to position [620, 0]
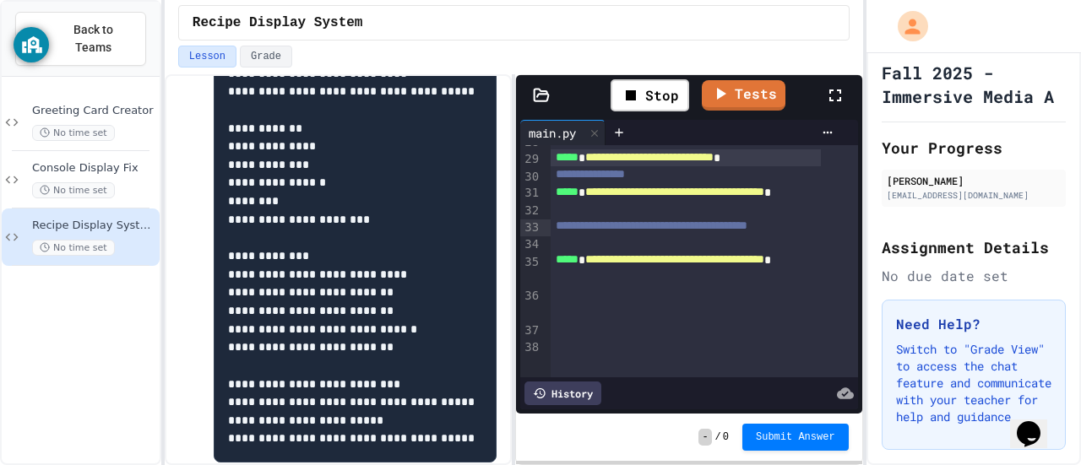
click at [632, 252] on div at bounding box center [704, 244] width 307 height 17
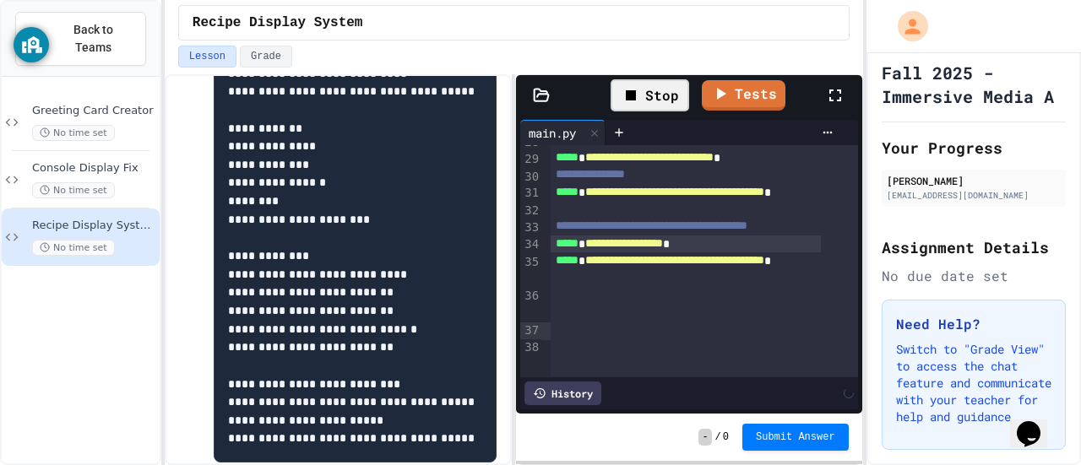
click at [630, 109] on div "Stop" at bounding box center [649, 95] width 95 height 49
click at [630, 104] on div "Stop" at bounding box center [649, 95] width 79 height 32
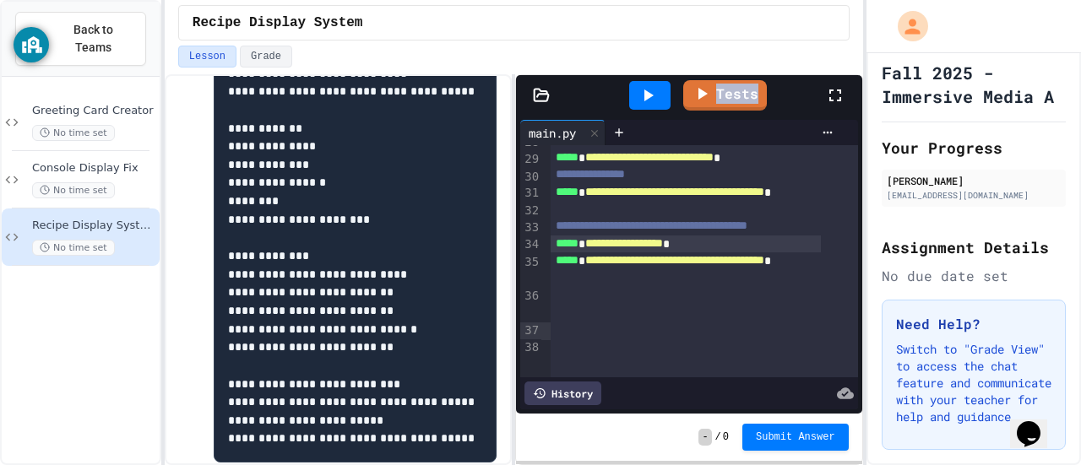
click at [630, 104] on div at bounding box center [649, 95] width 41 height 29
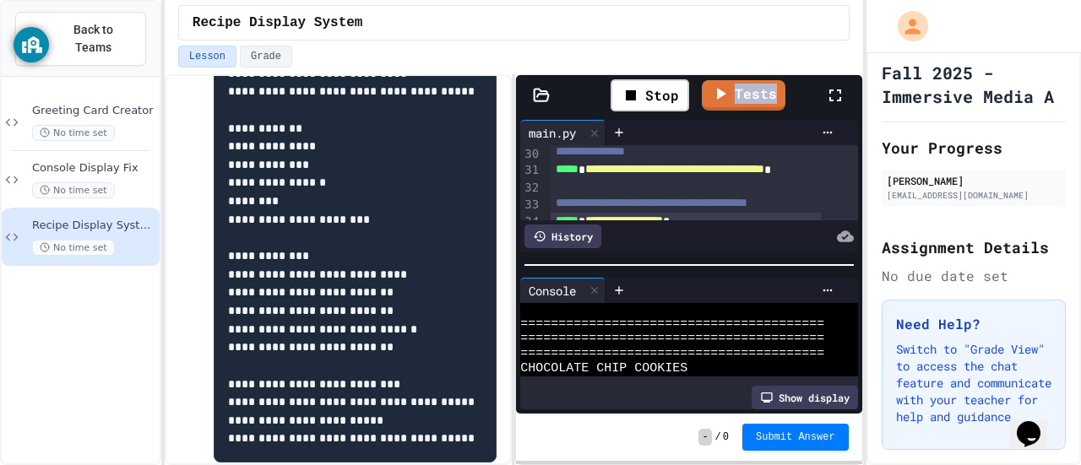
scroll to position [483, 0]
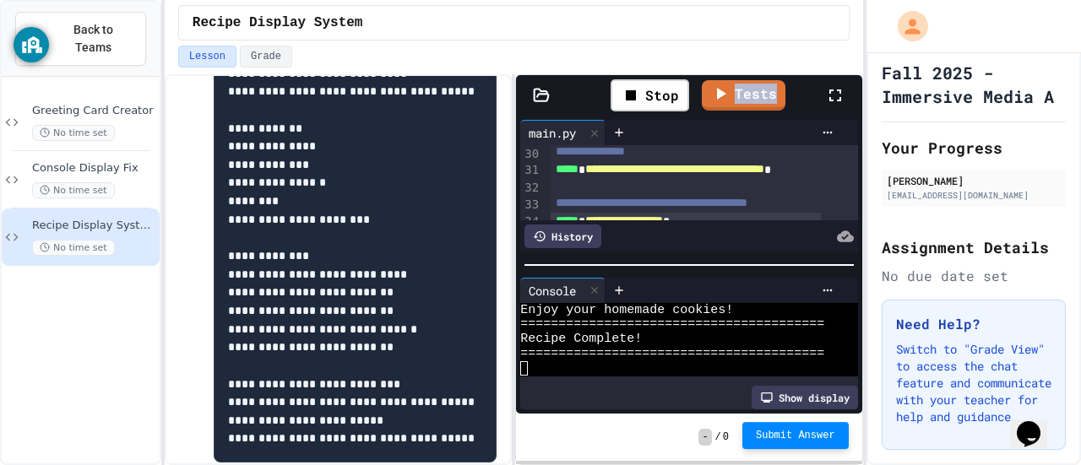
click at [778, 443] on button "Submit Answer" at bounding box center [795, 435] width 106 height 27
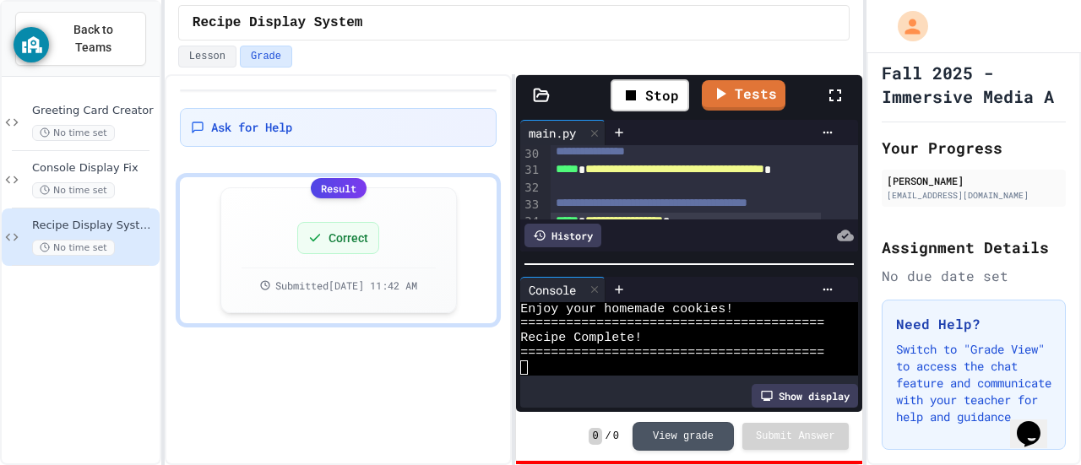
click at [434, 404] on div "Ask for Help Result Correct Submitted [DATE] 11:42 AM" at bounding box center [338, 269] width 347 height 391
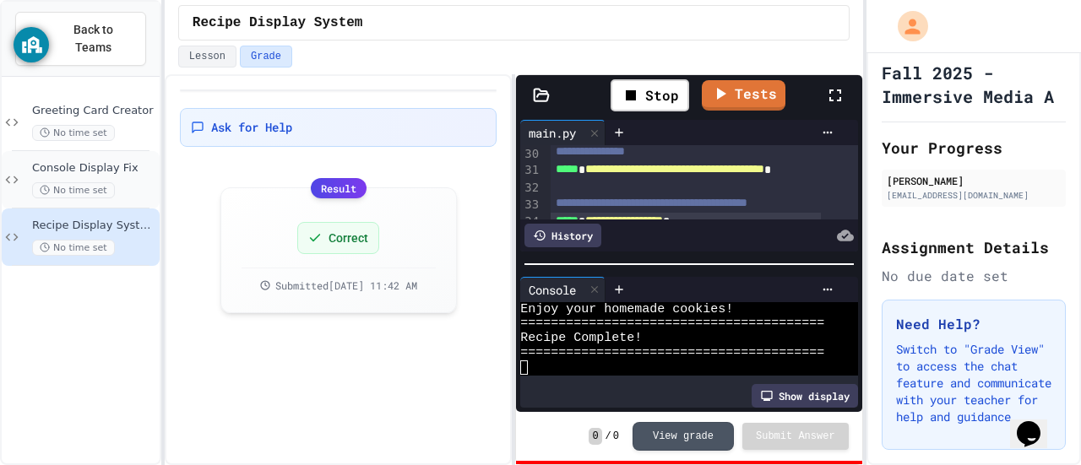
click at [107, 161] on div "Console Display Fix No time set" at bounding box center [94, 179] width 124 height 37
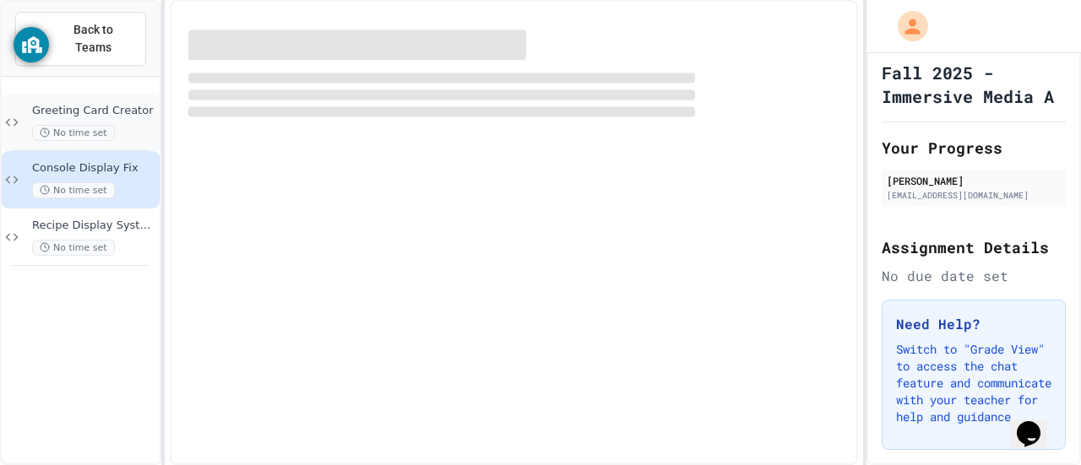
click at [117, 125] on div "No time set" at bounding box center [94, 133] width 124 height 16
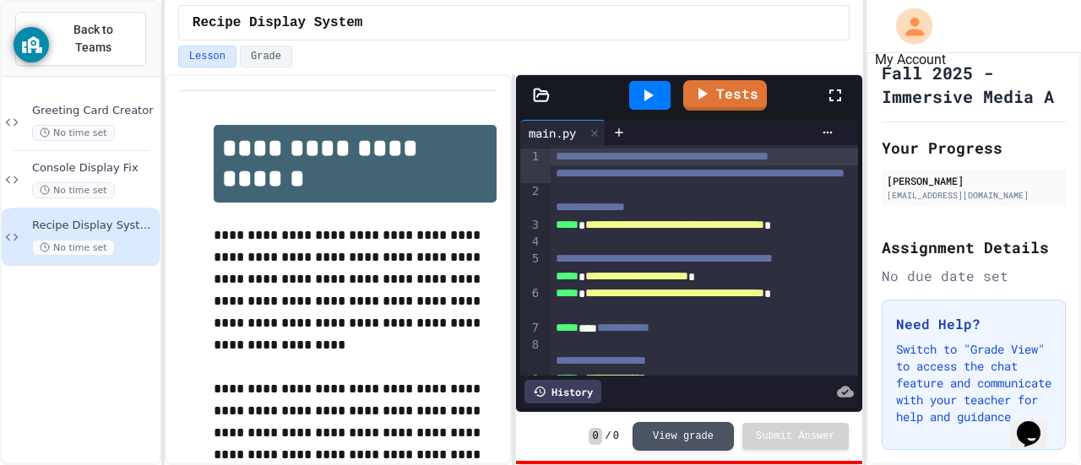
click at [904, 33] on icon "My Account" at bounding box center [913, 26] width 19 height 19
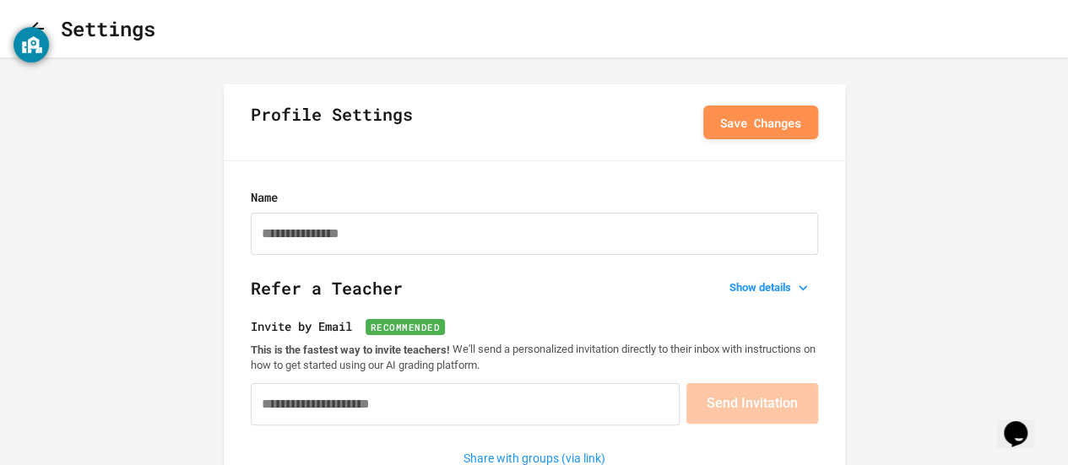
type input "**********"
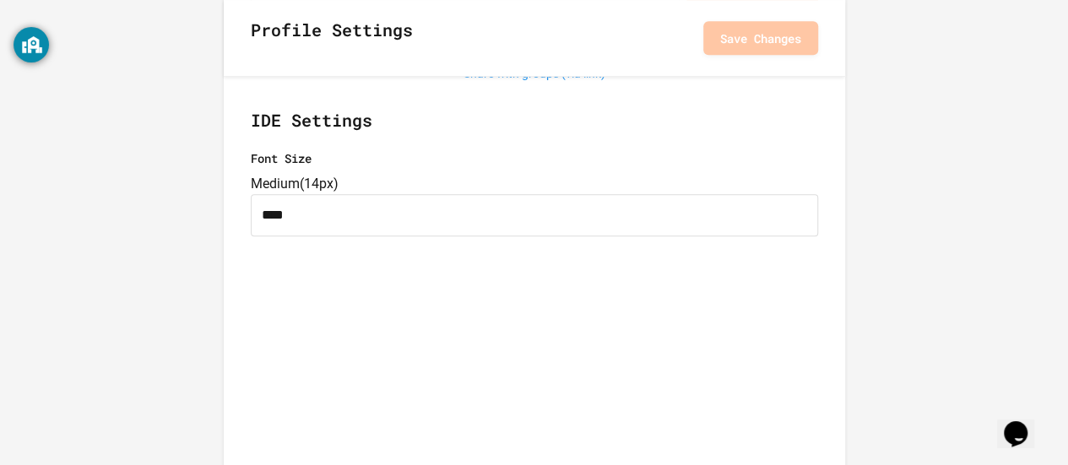
scroll to position [422, 0]
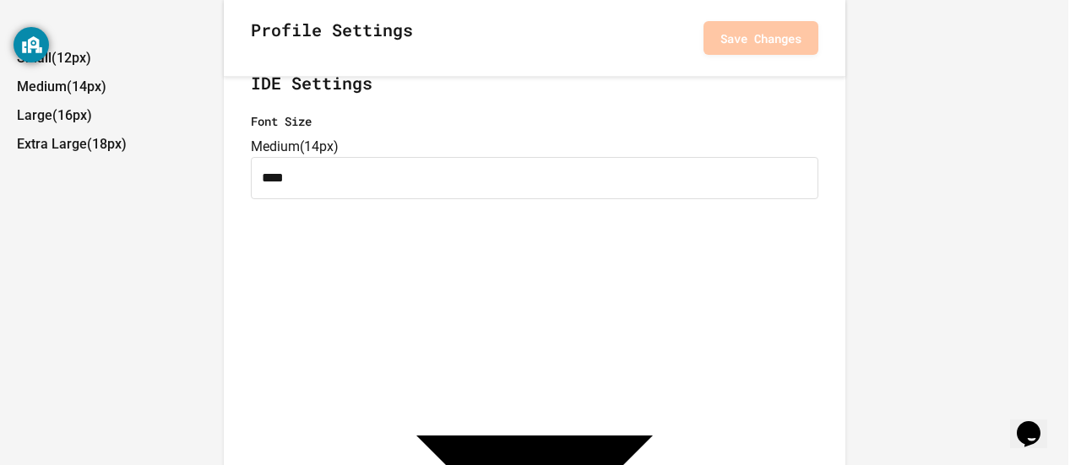
click at [375, 72] on li "Small ( 12px )" at bounding box center [542, 58] width 1051 height 27
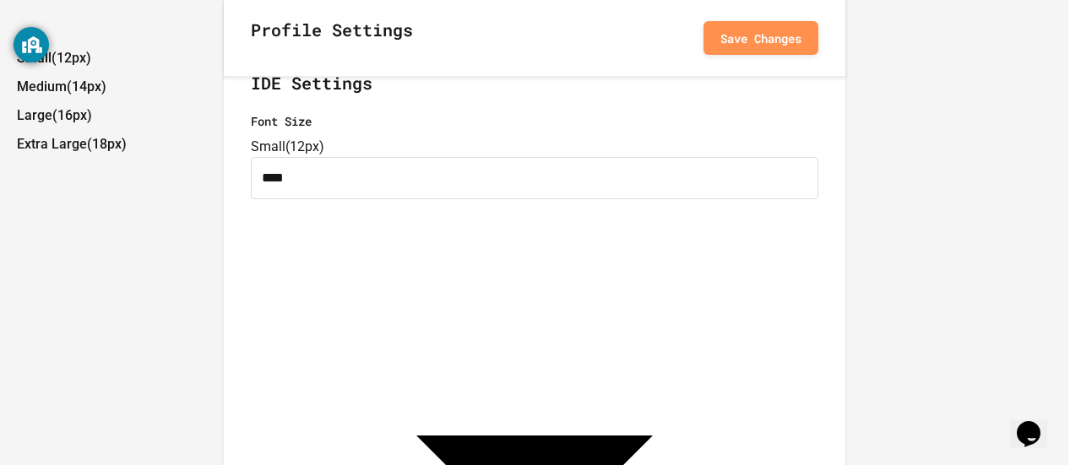
click at [372, 100] on li "Medium ( 14px )" at bounding box center [542, 86] width 1051 height 27
type input "****"
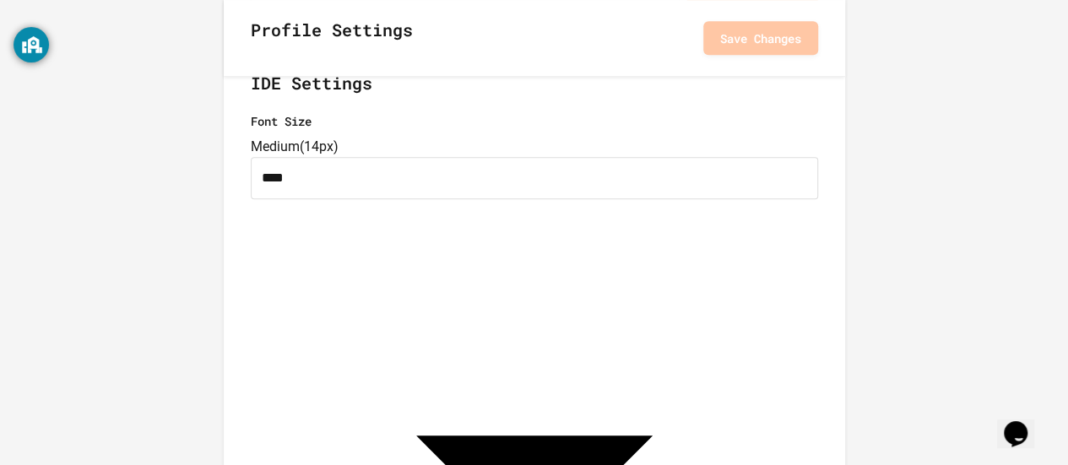
click at [374, 76] on li "Medium ( 14px )" at bounding box center [478, 68] width 789 height 15
type input "*"
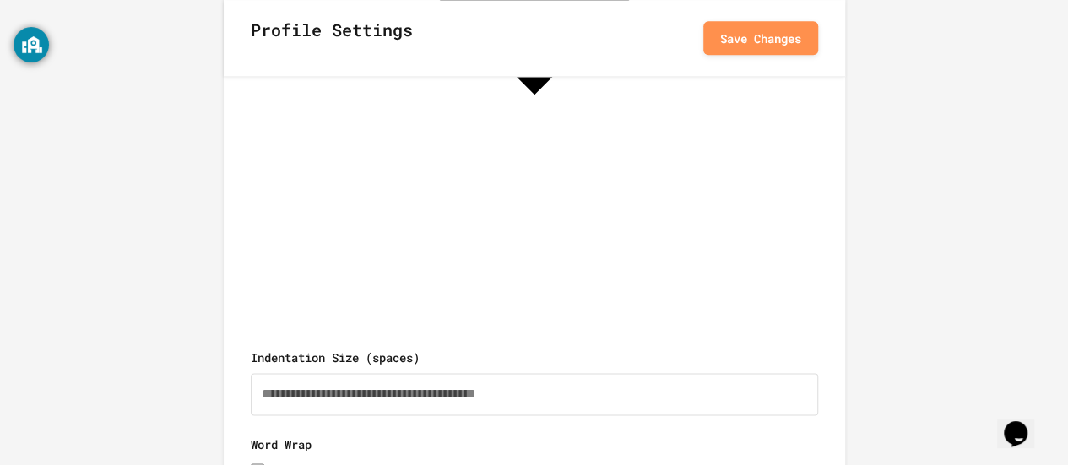
scroll to position [866, 0]
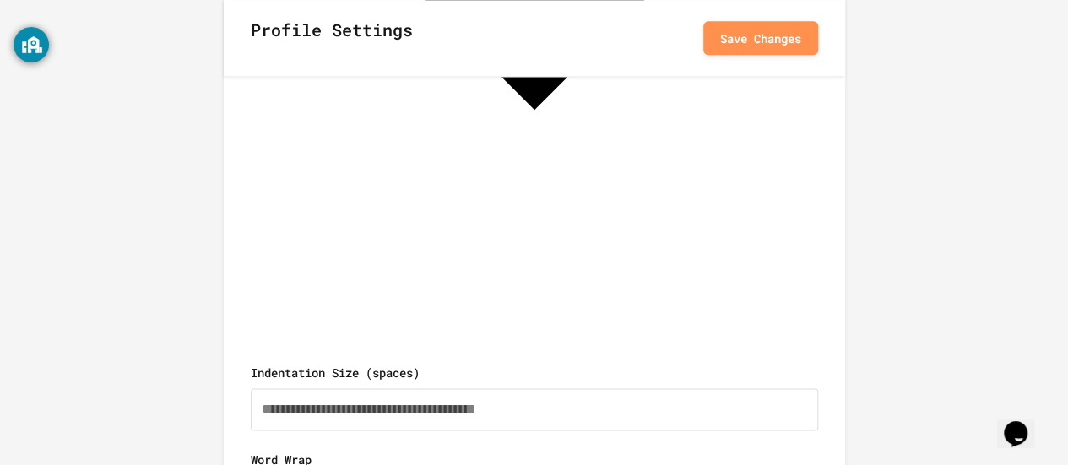
click at [750, 41] on button "Save Changes" at bounding box center [760, 37] width 115 height 34
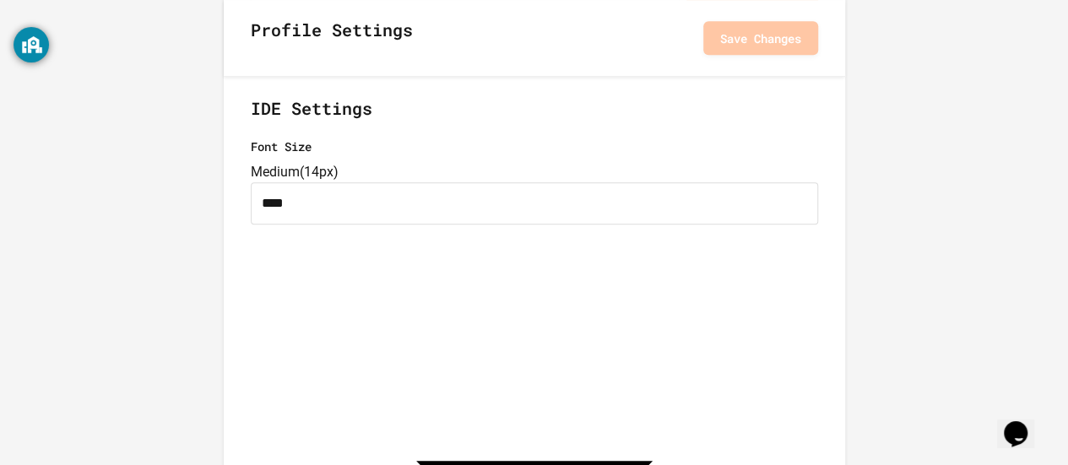
scroll to position [444, 0]
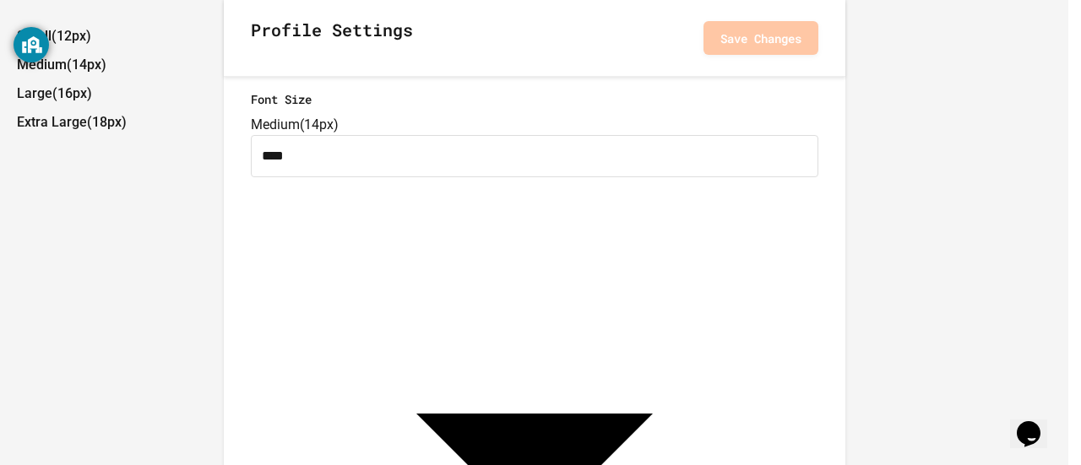
click at [803, 23] on div at bounding box center [534, 23] width 1068 height 0
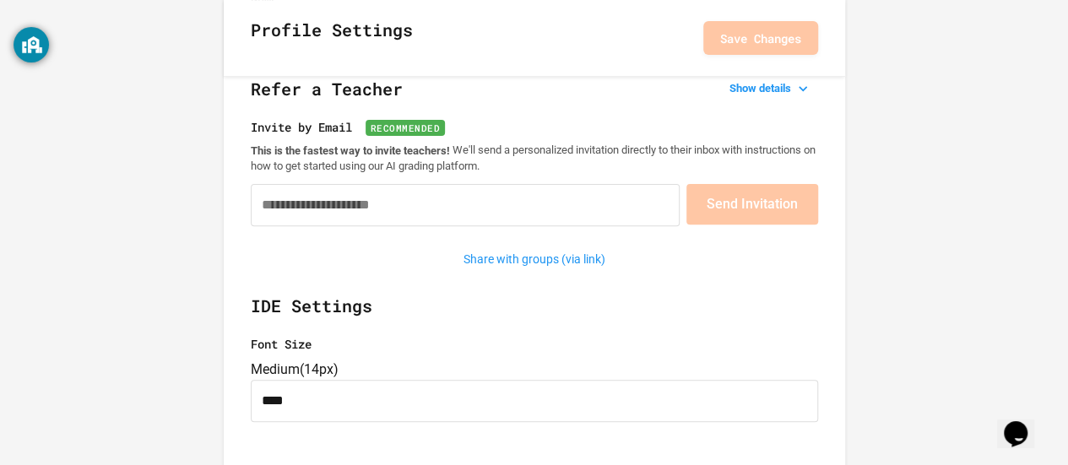
scroll to position [106, 0]
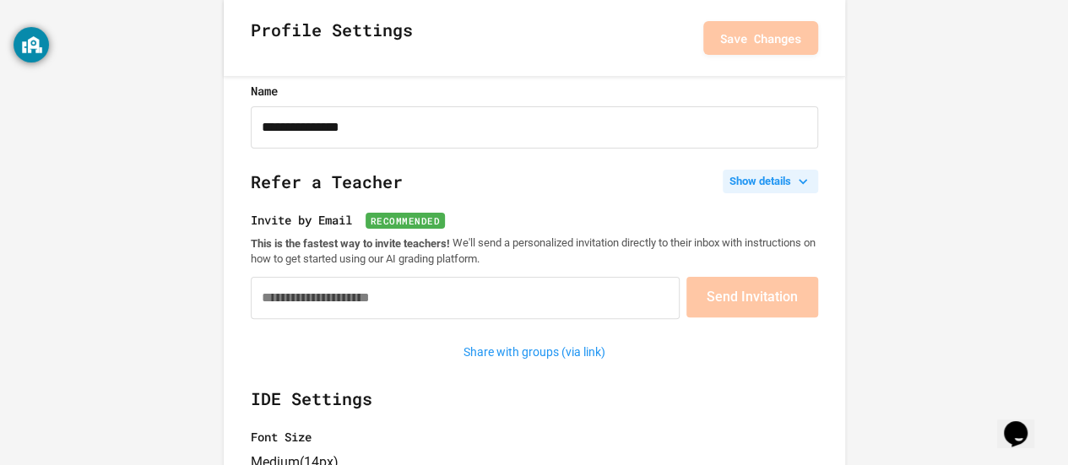
click at [765, 192] on button "Show details" at bounding box center [770, 182] width 95 height 24
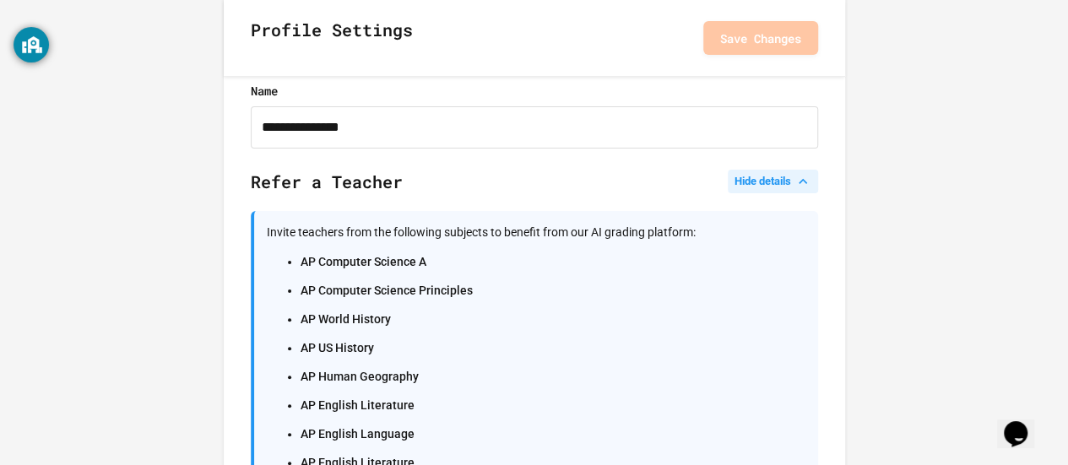
click at [767, 190] on button "Hide details" at bounding box center [773, 182] width 90 height 24
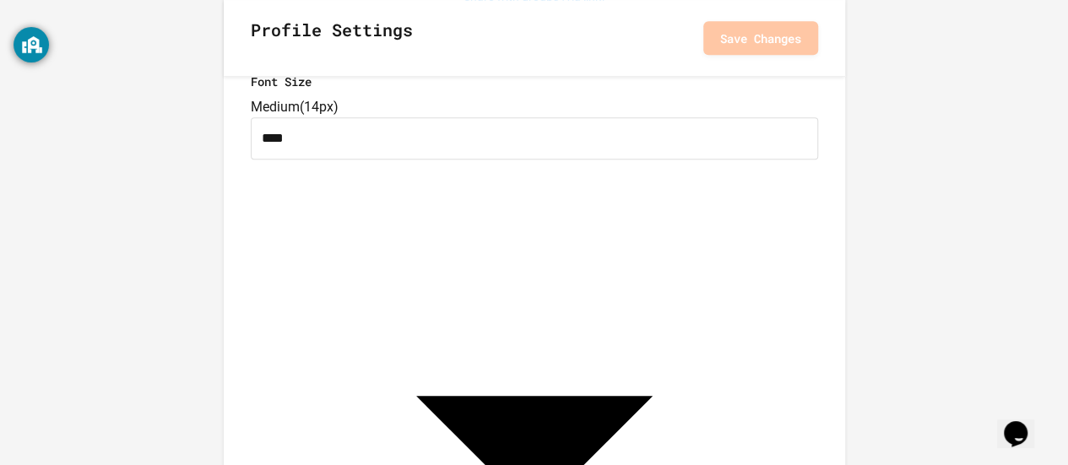
scroll to position [360, 0]
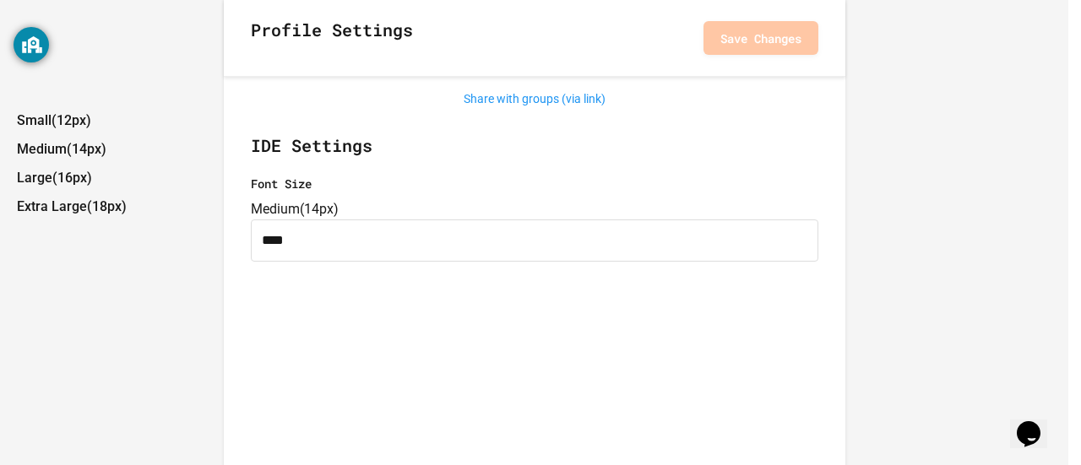
click at [307, 134] on li "Small ( 12px )" at bounding box center [542, 120] width 1051 height 27
type input "****"
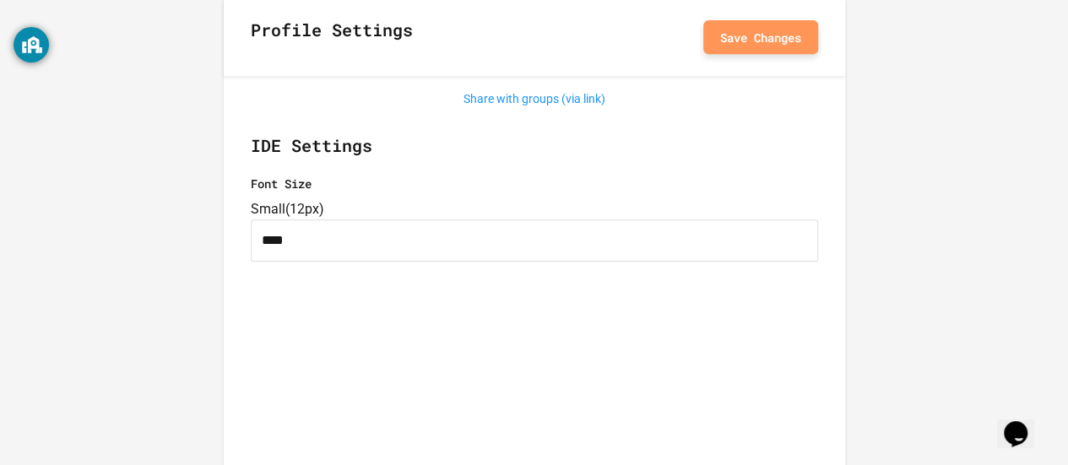
click at [761, 40] on button "Save Changes" at bounding box center [760, 37] width 115 height 34
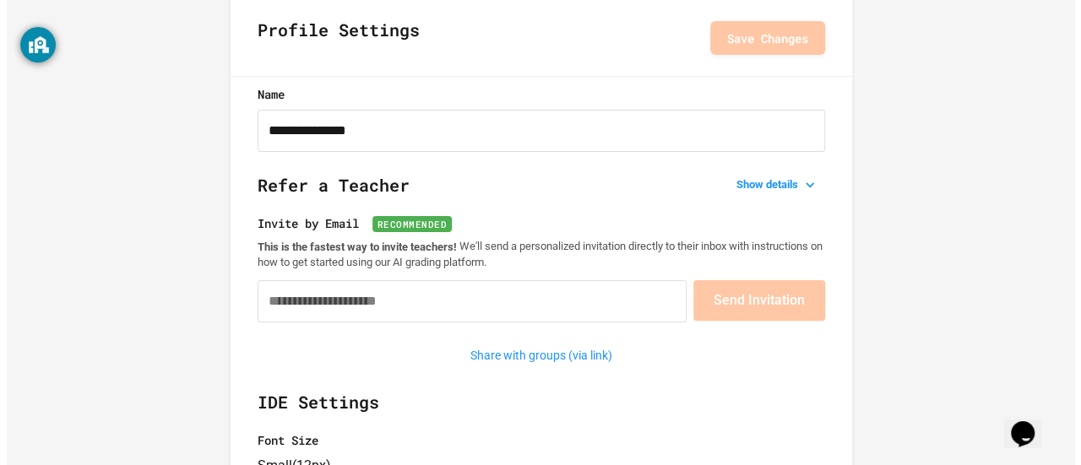
scroll to position [0, 0]
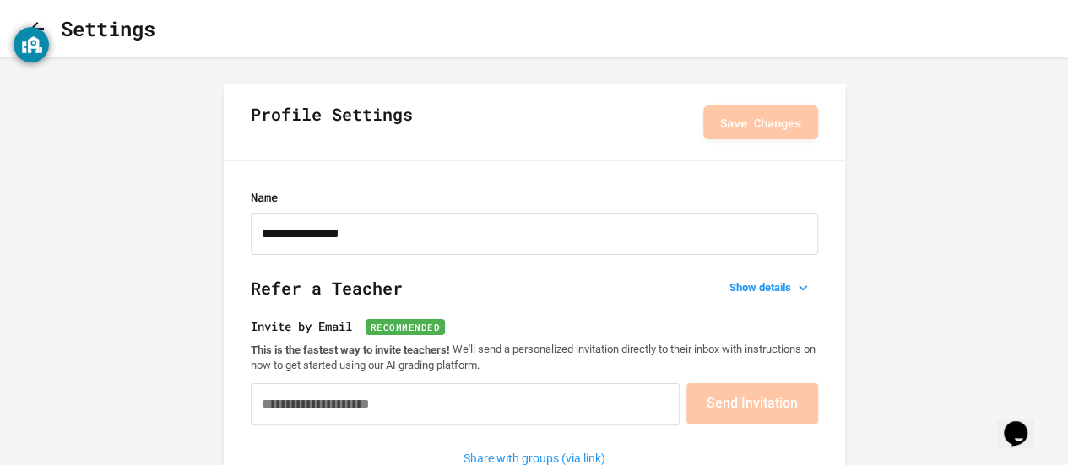
click at [47, 26] on icon "button" at bounding box center [37, 29] width 20 height 20
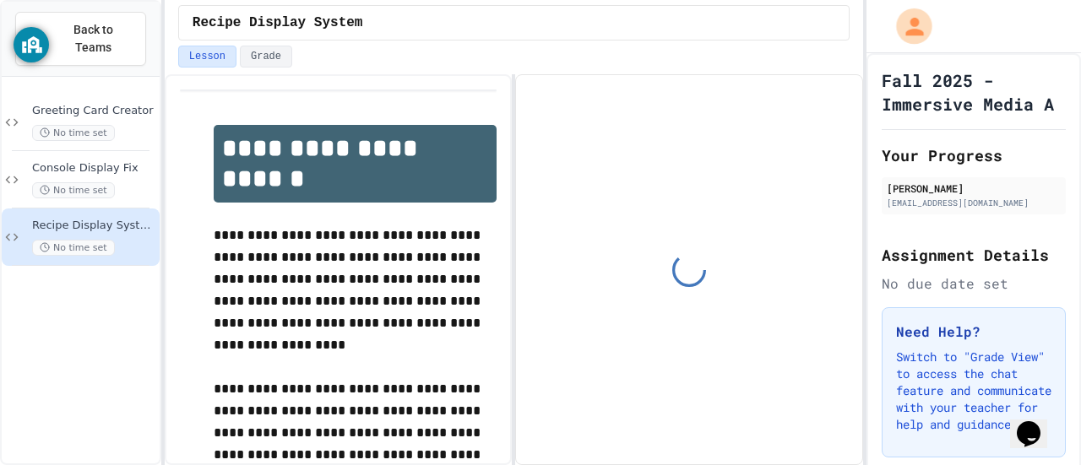
click at [910, 35] on icon "My Account" at bounding box center [913, 26] width 27 height 27
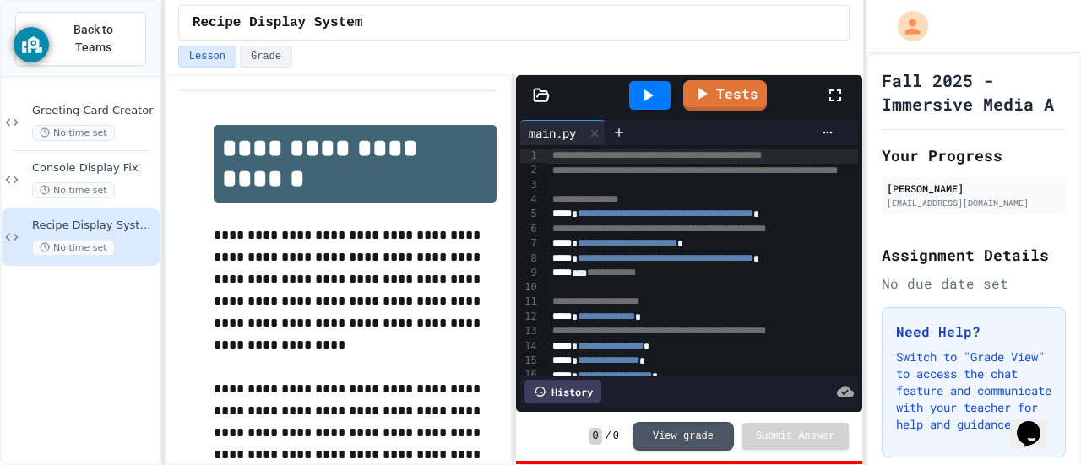
click at [524, 464] on div at bounding box center [540, 465] width 1081 height 0
click at [88, 26] on span "Back to Teams" at bounding box center [93, 38] width 77 height 35
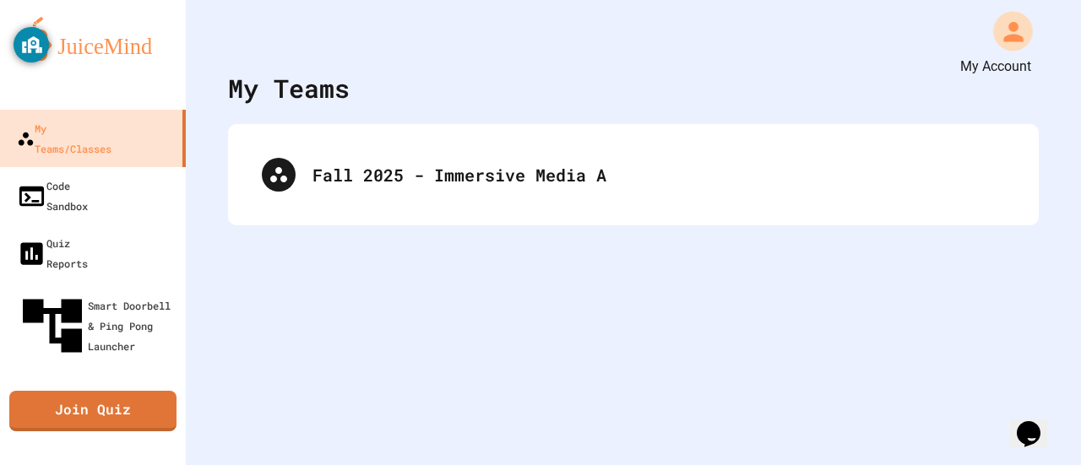
click at [1007, 29] on icon "My Account" at bounding box center [1013, 31] width 30 height 30
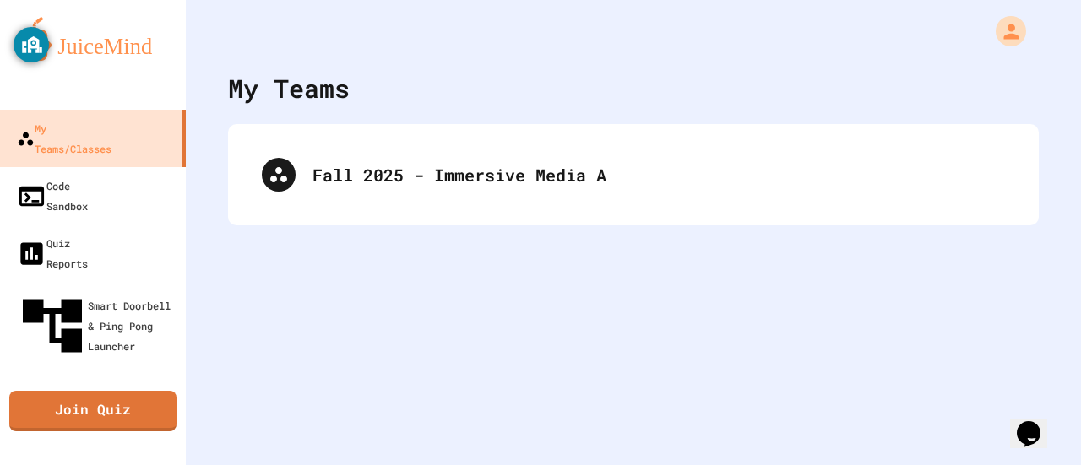
click at [607, 361] on div "My Teams Fall 2025 - Immersive Media A" at bounding box center [633, 232] width 895 height 465
